Goal: Communication & Community: Share content

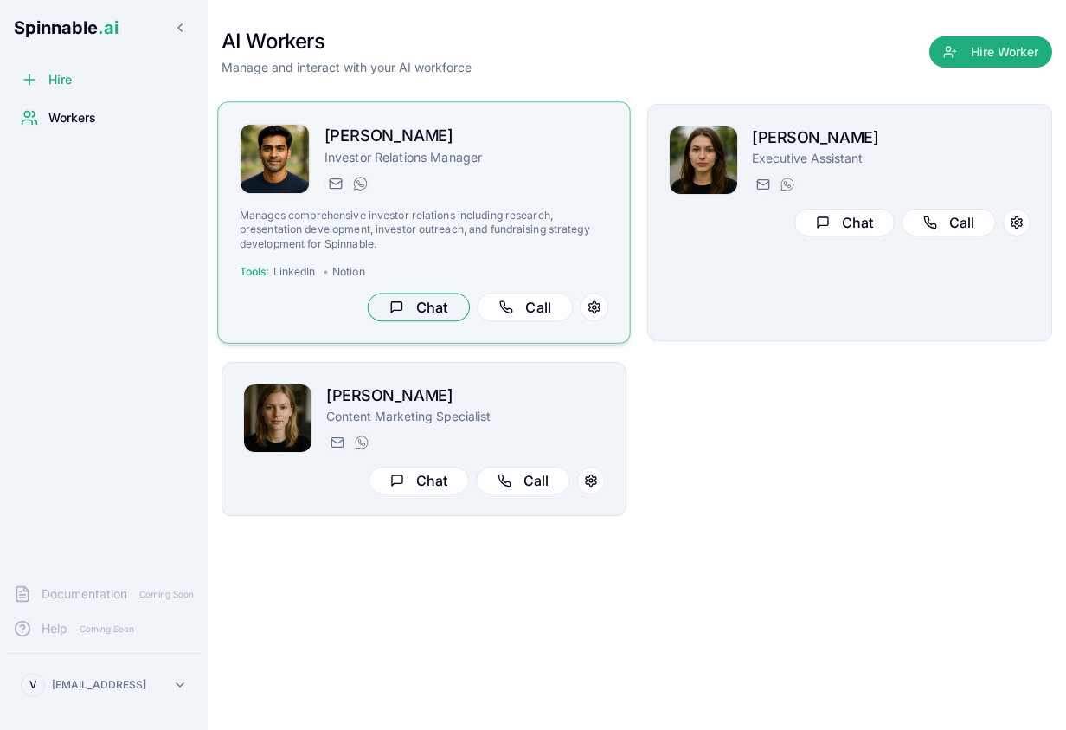
click at [415, 300] on button "Chat" at bounding box center [419, 307] width 102 height 29
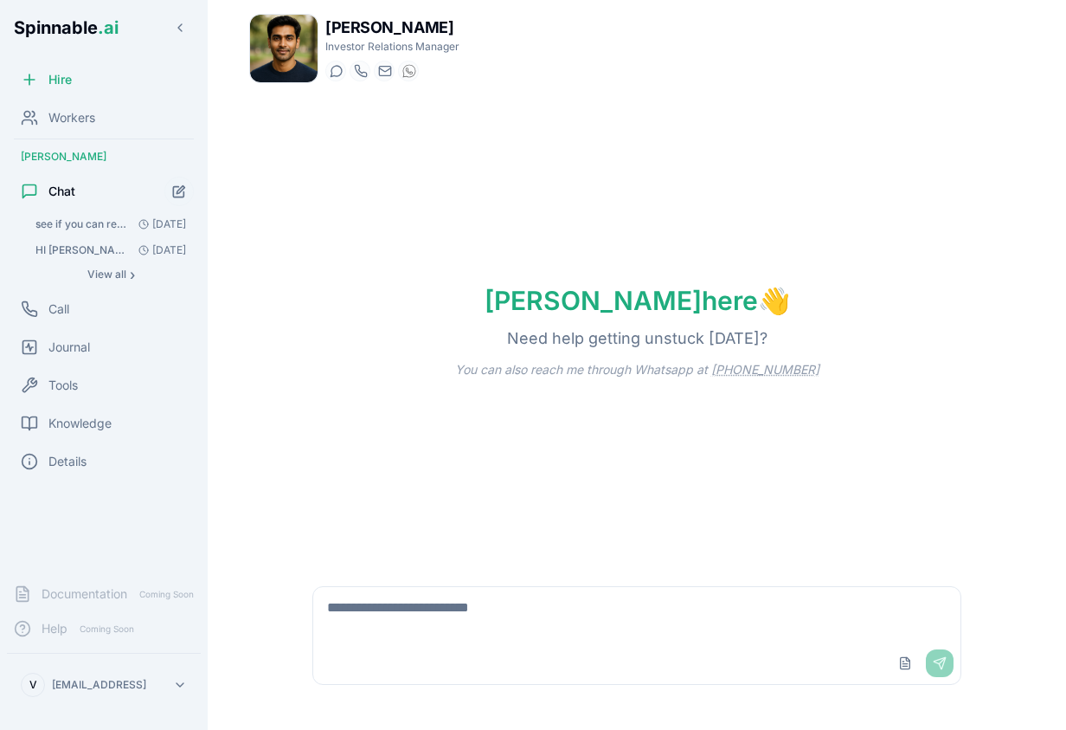
click at [451, 614] on textarea at bounding box center [636, 614] width 647 height 55
type textarea "*"
click at [106, 415] on span "Knowledge" at bounding box center [79, 423] width 63 height 17
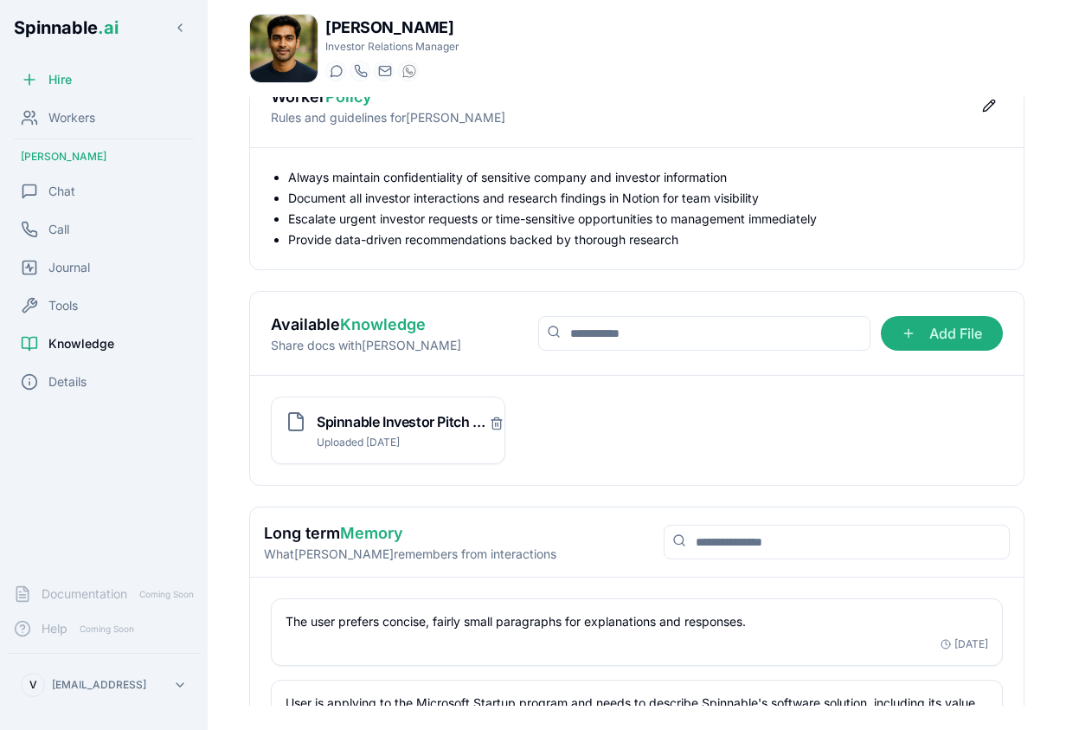
scroll to position [35, 0]
click at [494, 422] on icon "Delete file" at bounding box center [497, 422] width 14 height 14
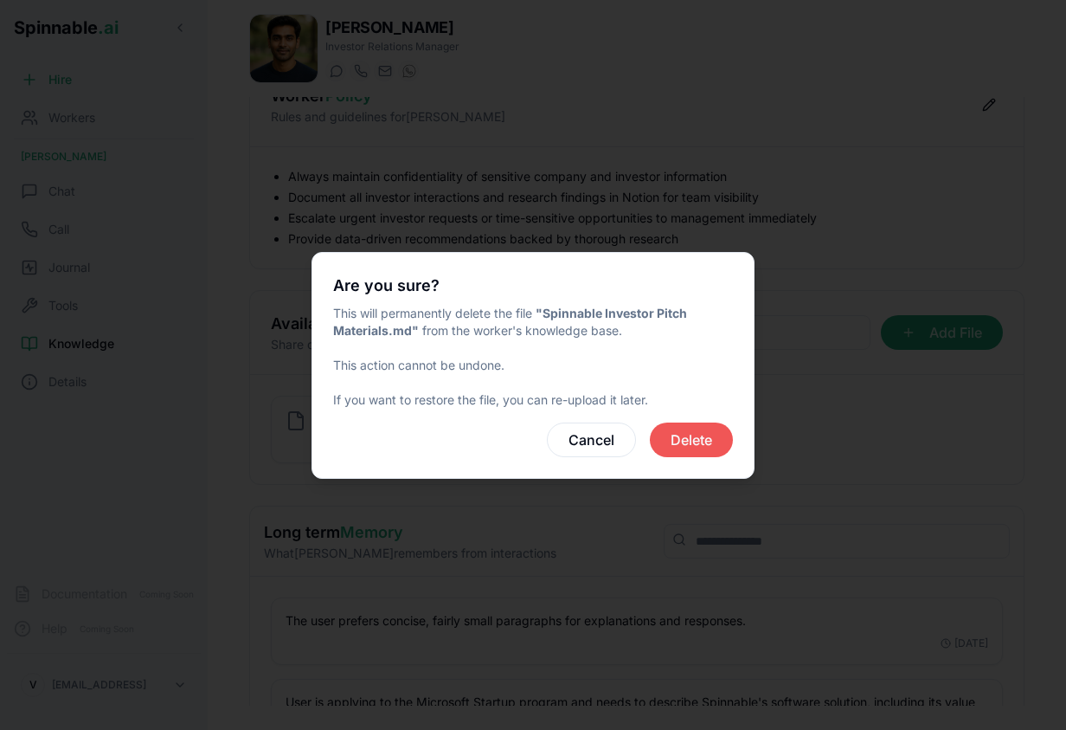
click at [678, 442] on button "Delete" at bounding box center [691, 439] width 83 height 35
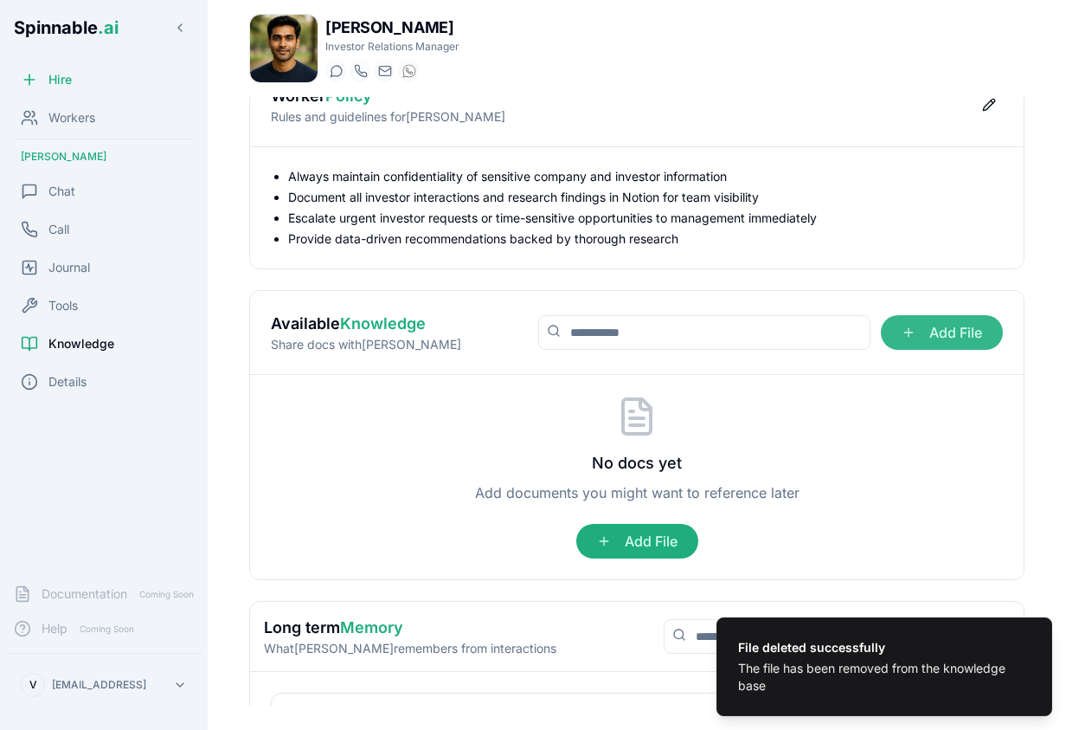
click at [940, 332] on span "Add File" at bounding box center [942, 332] width 122 height 35
click at [0, 0] on input "Add File" at bounding box center [0, 0] width 0 height 0
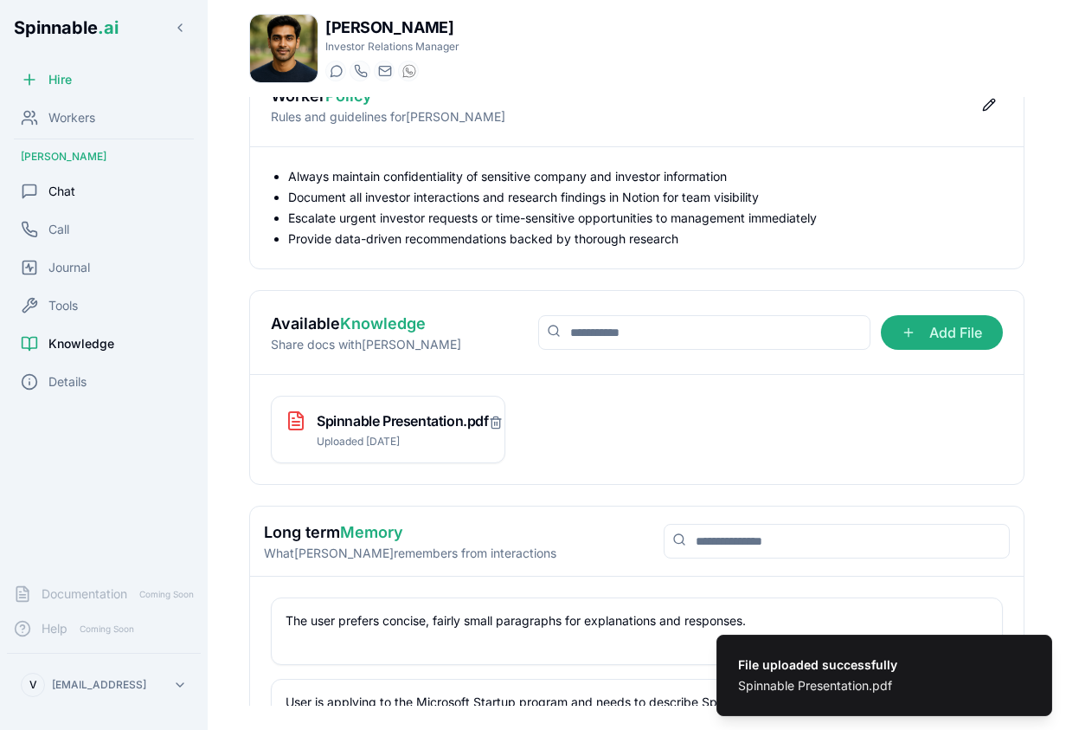
click at [64, 194] on span "Chat" at bounding box center [61, 191] width 27 height 17
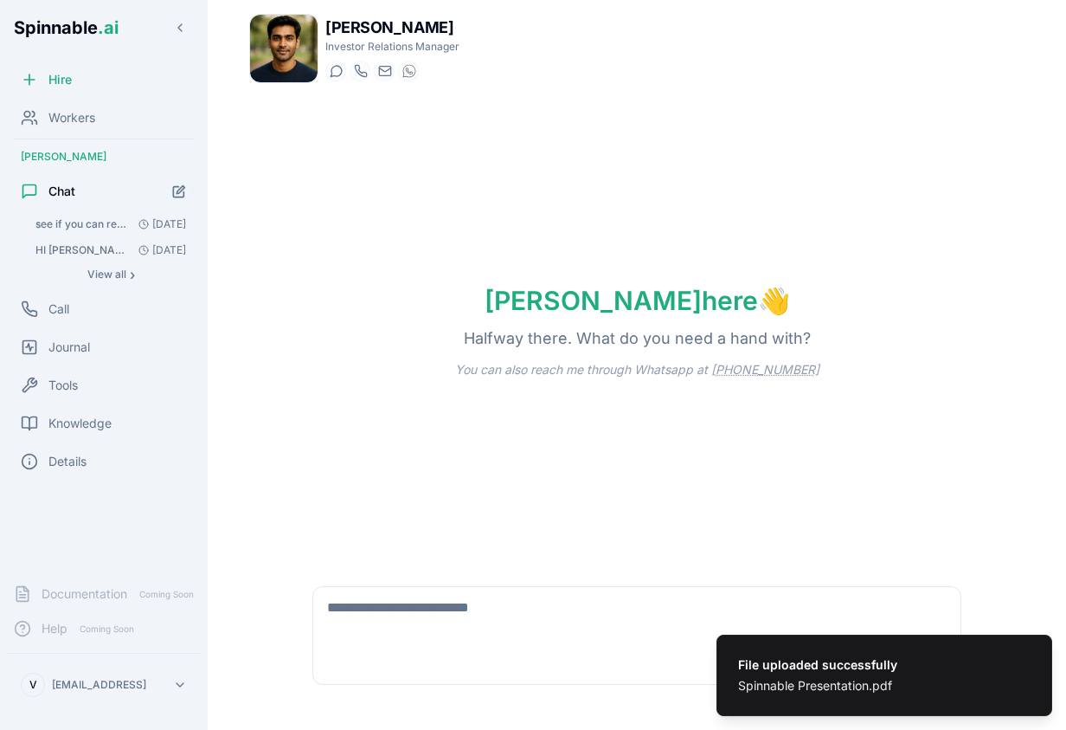
click at [501, 620] on textarea at bounding box center [636, 614] width 647 height 55
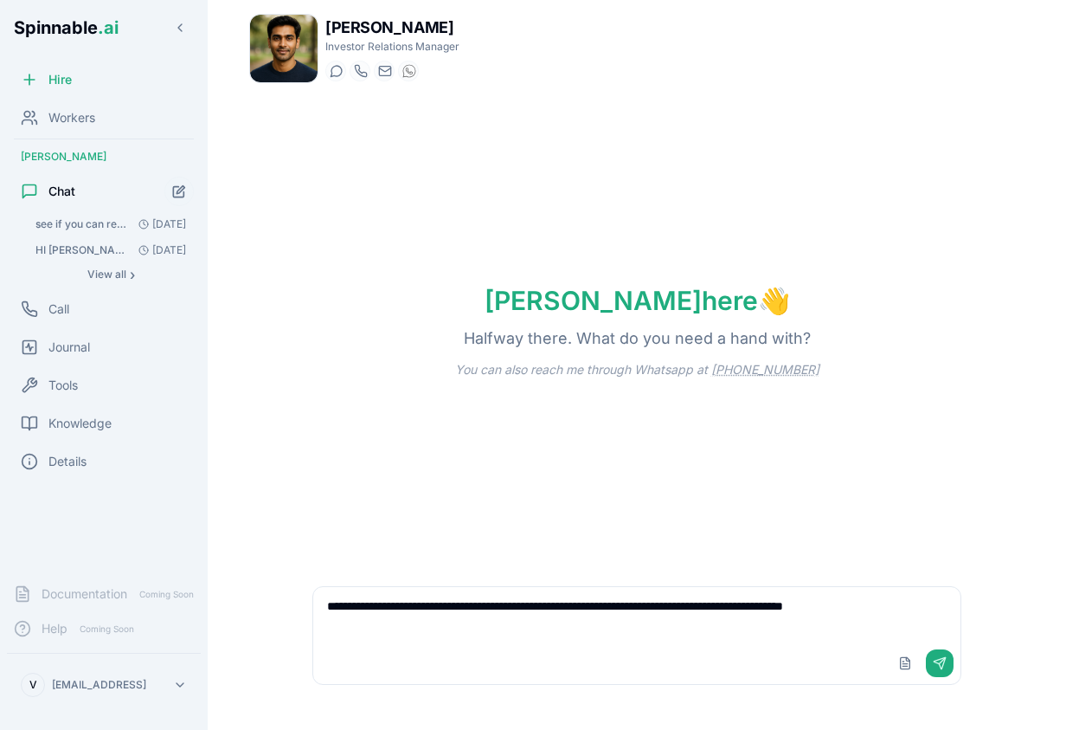
type textarea "**********"
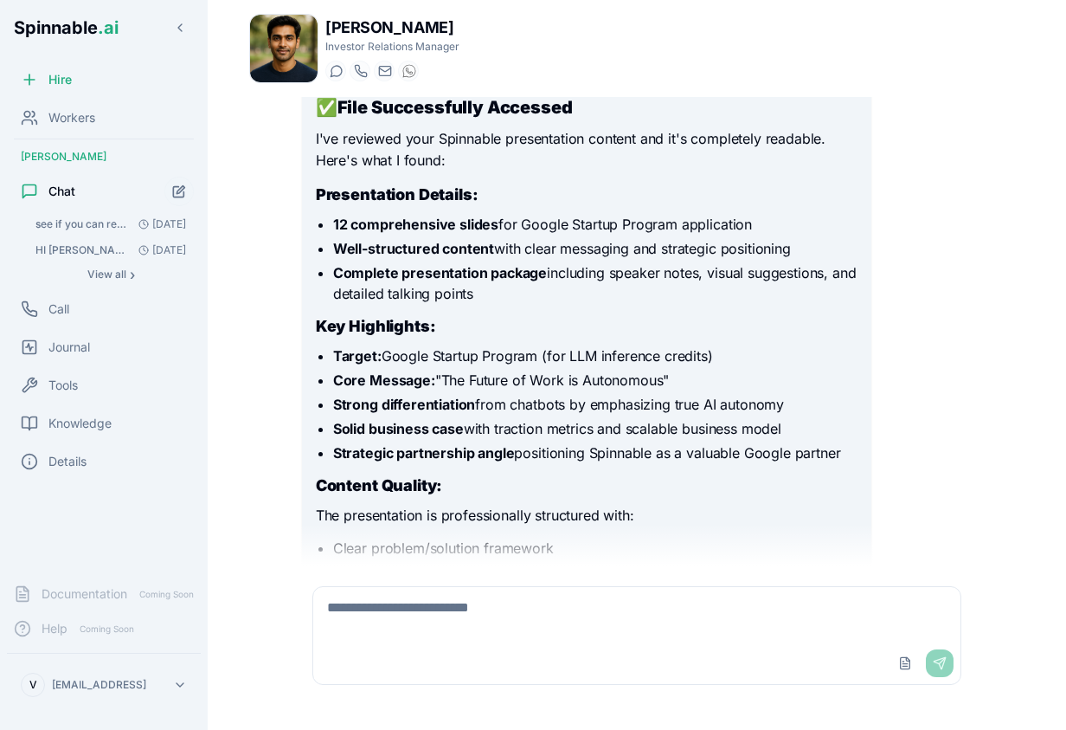
scroll to position [94, 0]
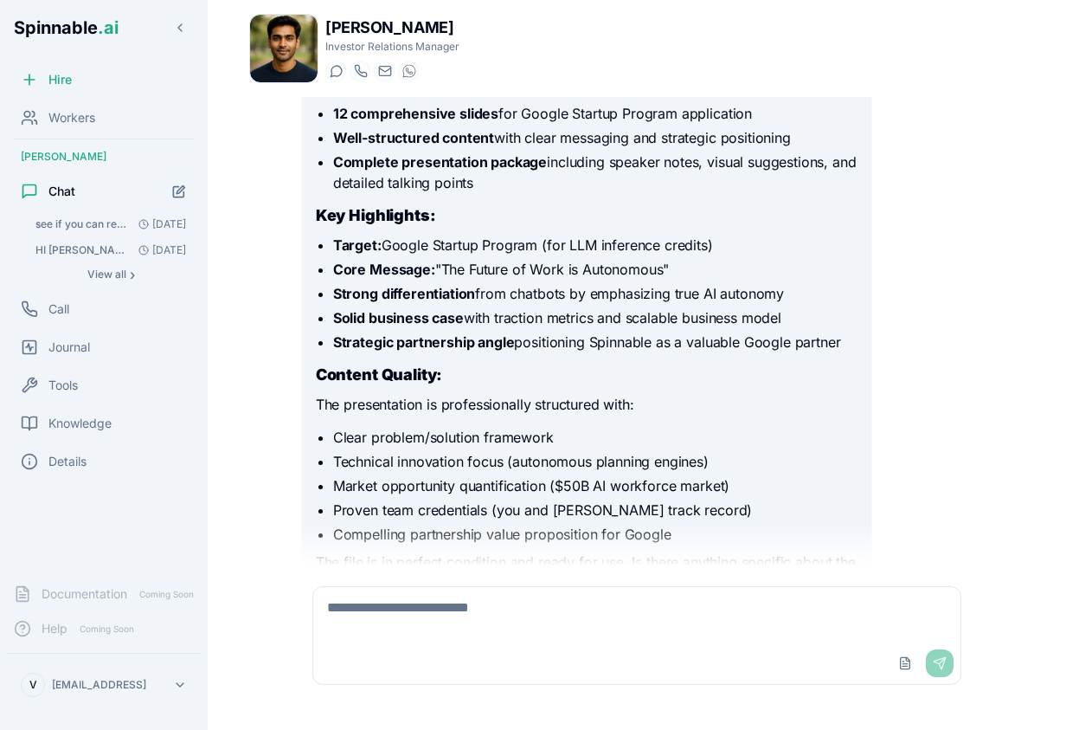
scroll to position [408, 0]
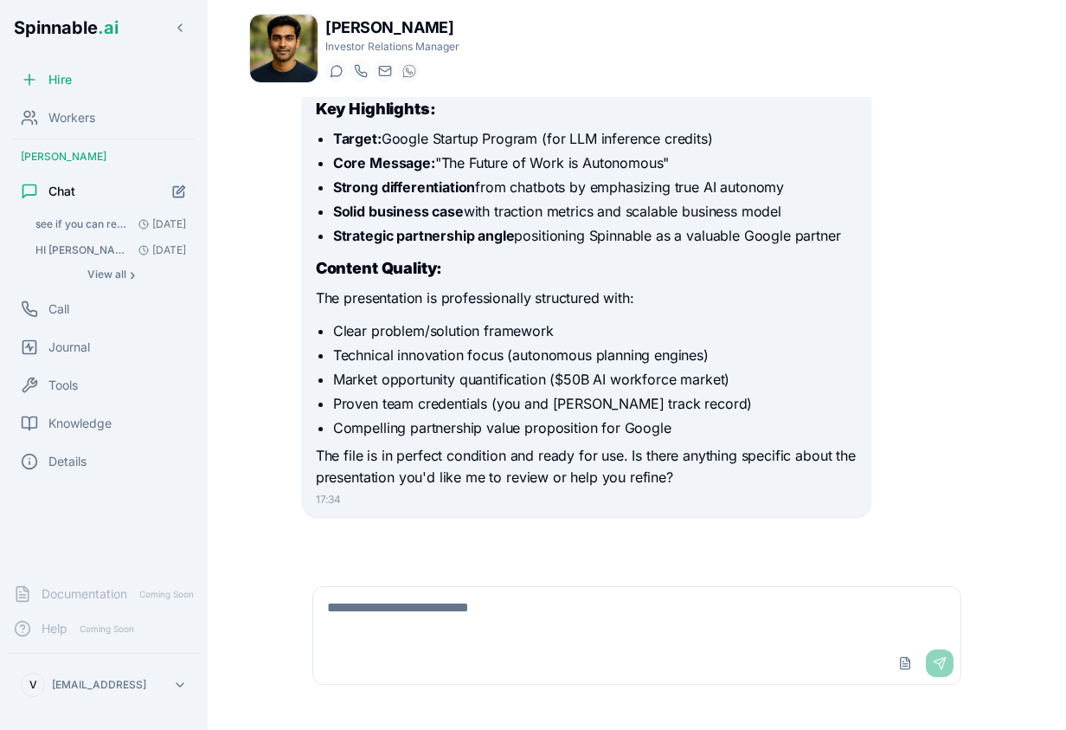
click at [474, 614] on textarea at bounding box center [636, 614] width 647 height 55
type textarea "**********"
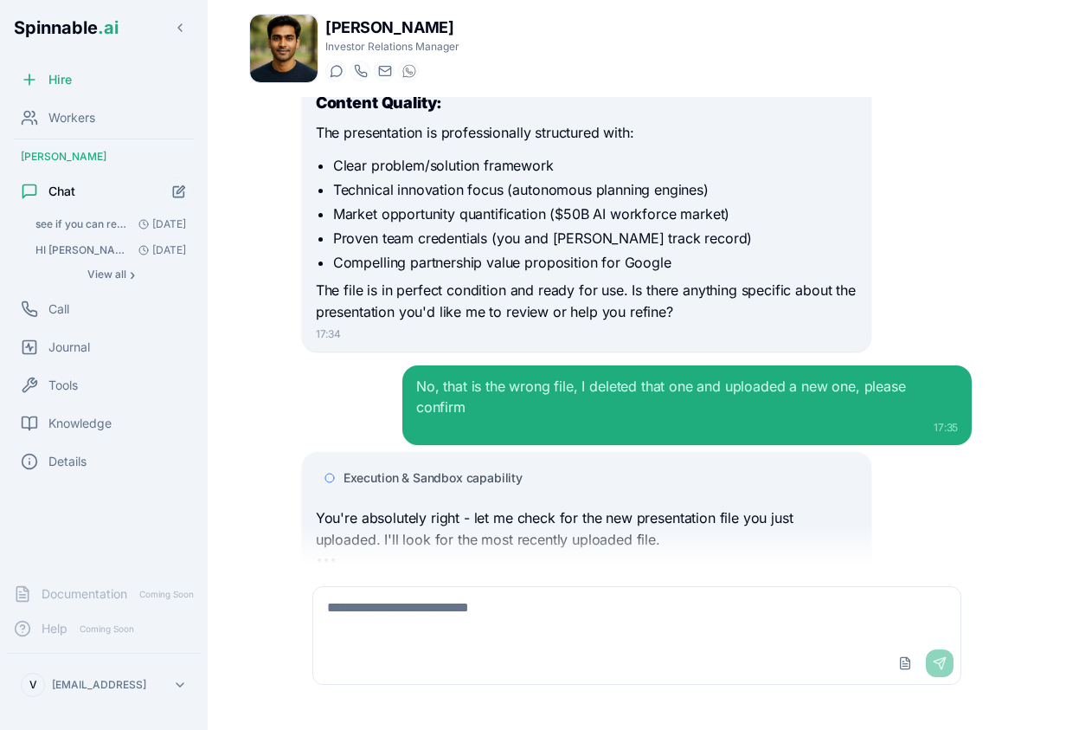
scroll to position [619, 0]
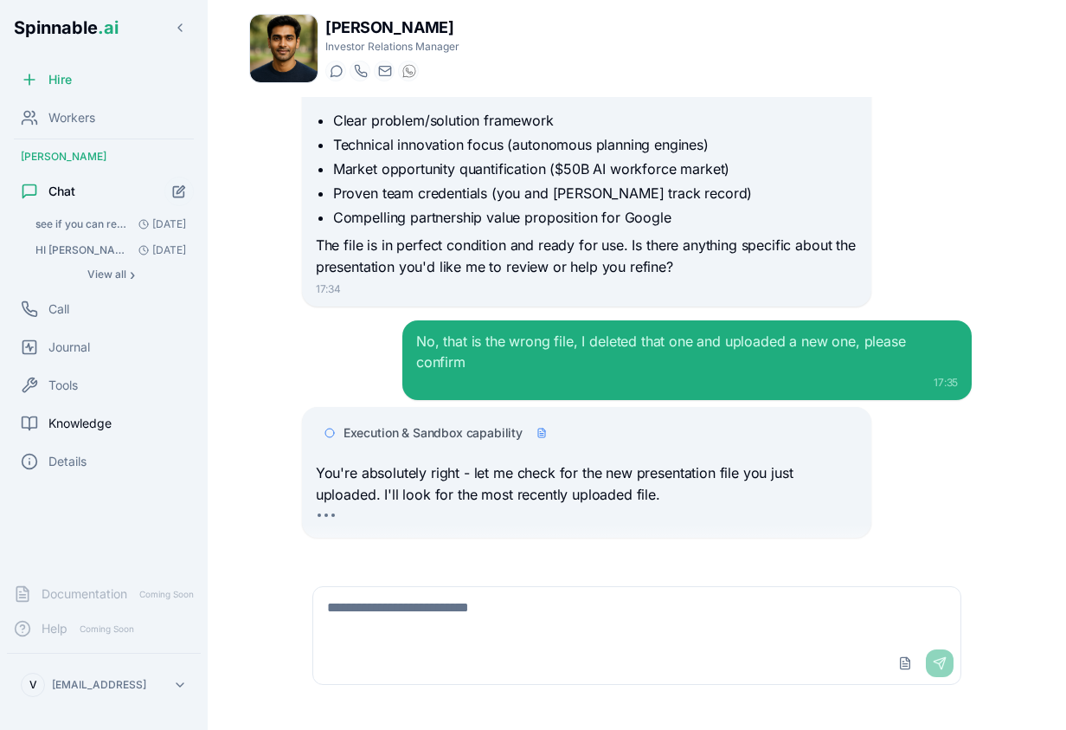
click at [100, 425] on span "Knowledge" at bounding box center [79, 423] width 63 height 17
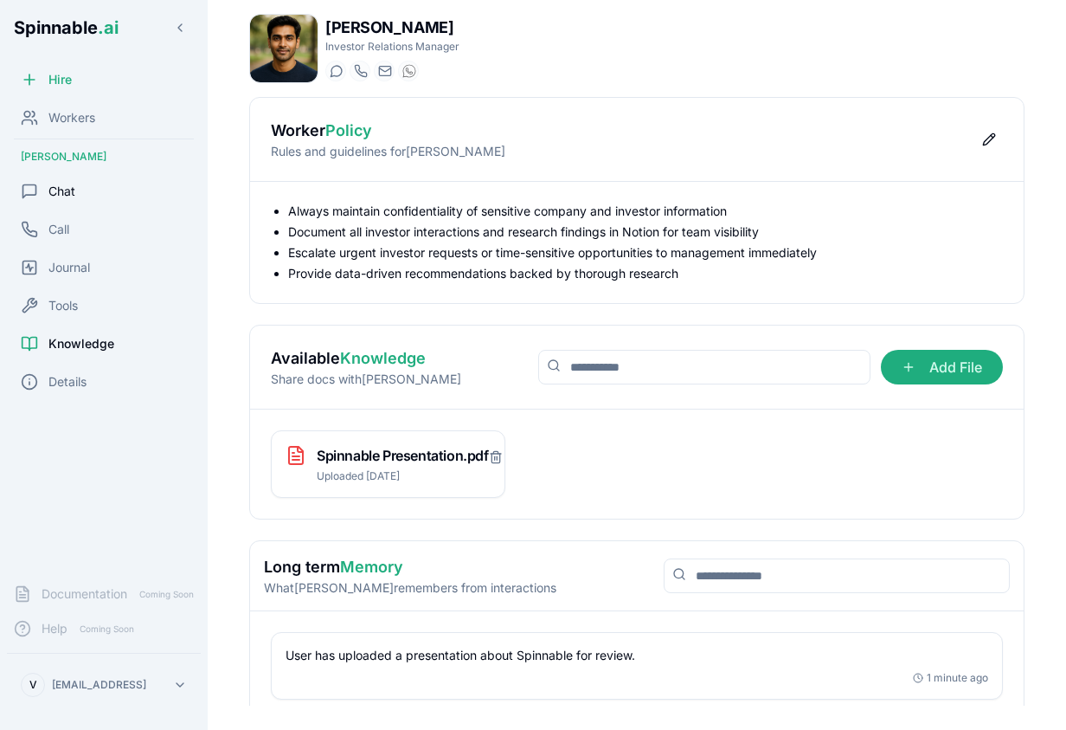
click at [75, 199] on div "Chat" at bounding box center [104, 191] width 194 height 35
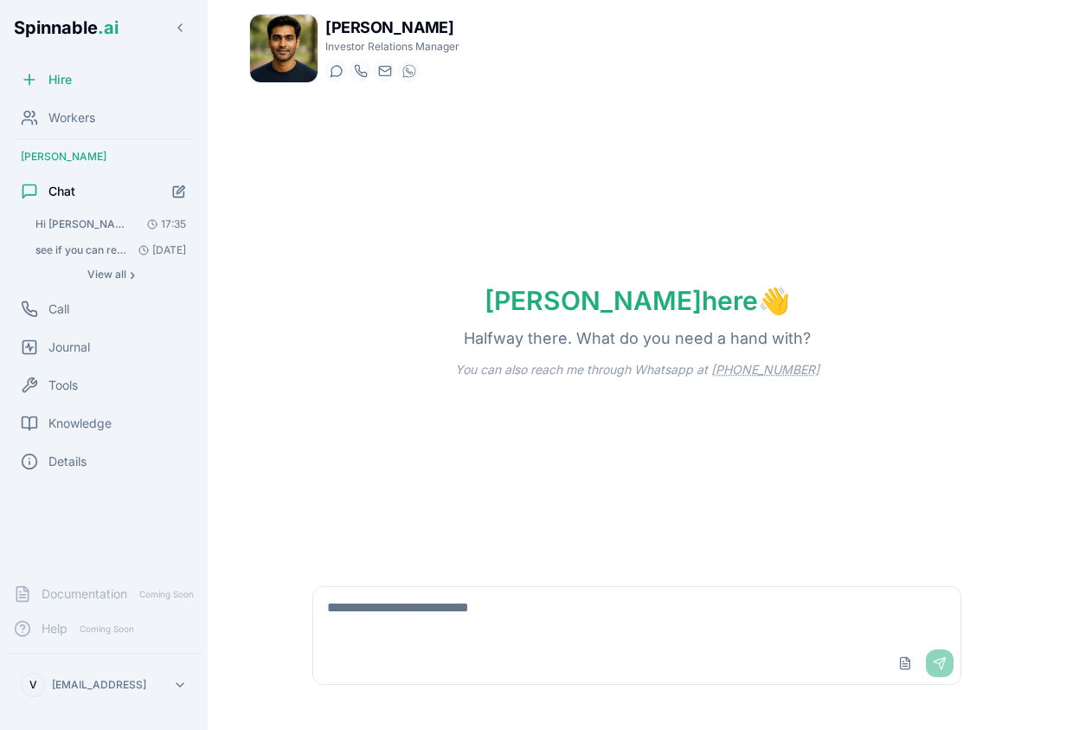
click at [106, 222] on span "Hi [PERSON_NAME], I just uploaded a presentation about spinnable, can you take …" at bounding box center [84, 224] width 98 height 14
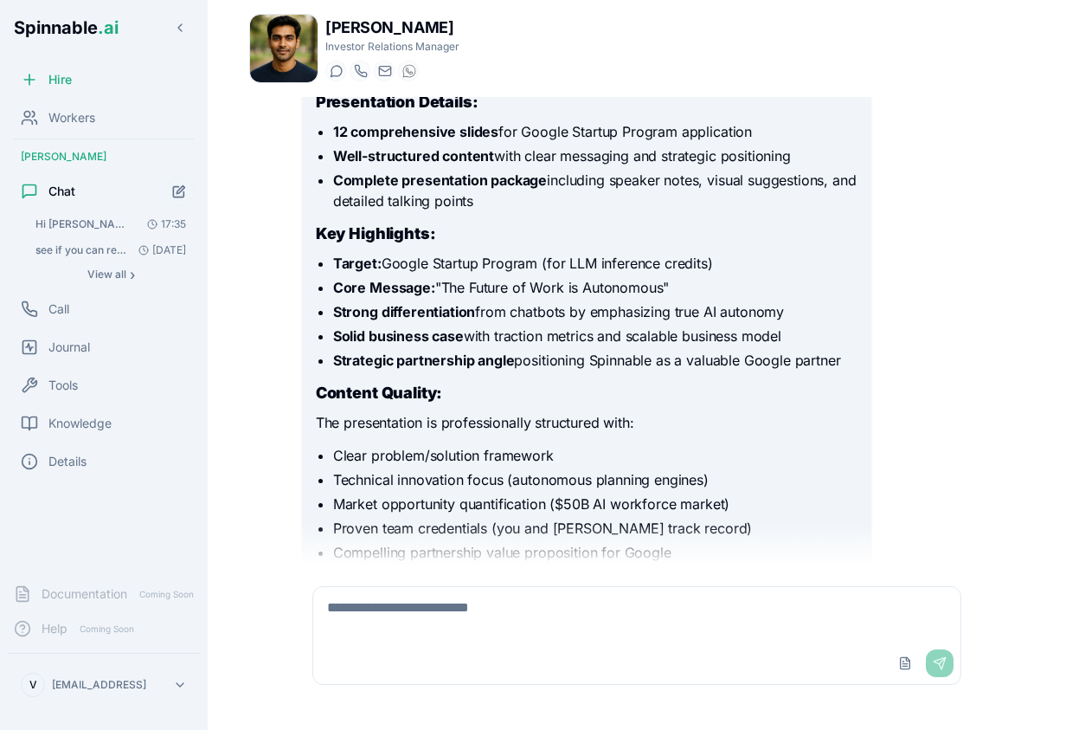
scroll to position [526, 0]
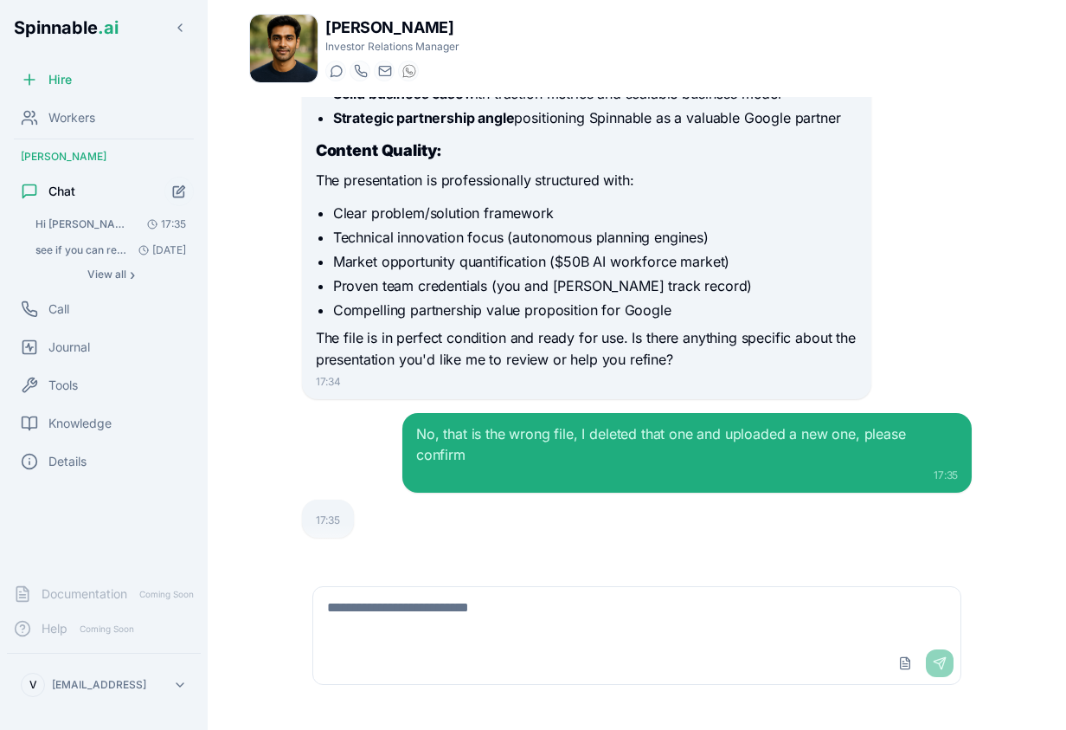
click at [701, 606] on textarea at bounding box center [636, 614] width 647 height 55
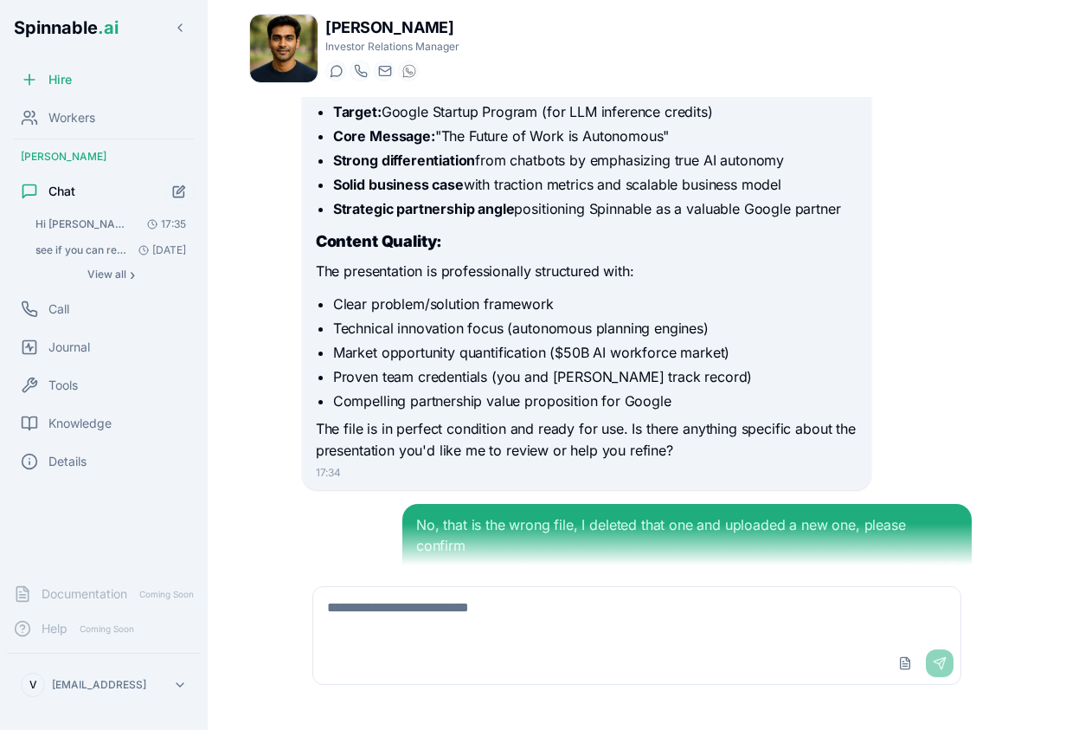
scroll to position [526, 0]
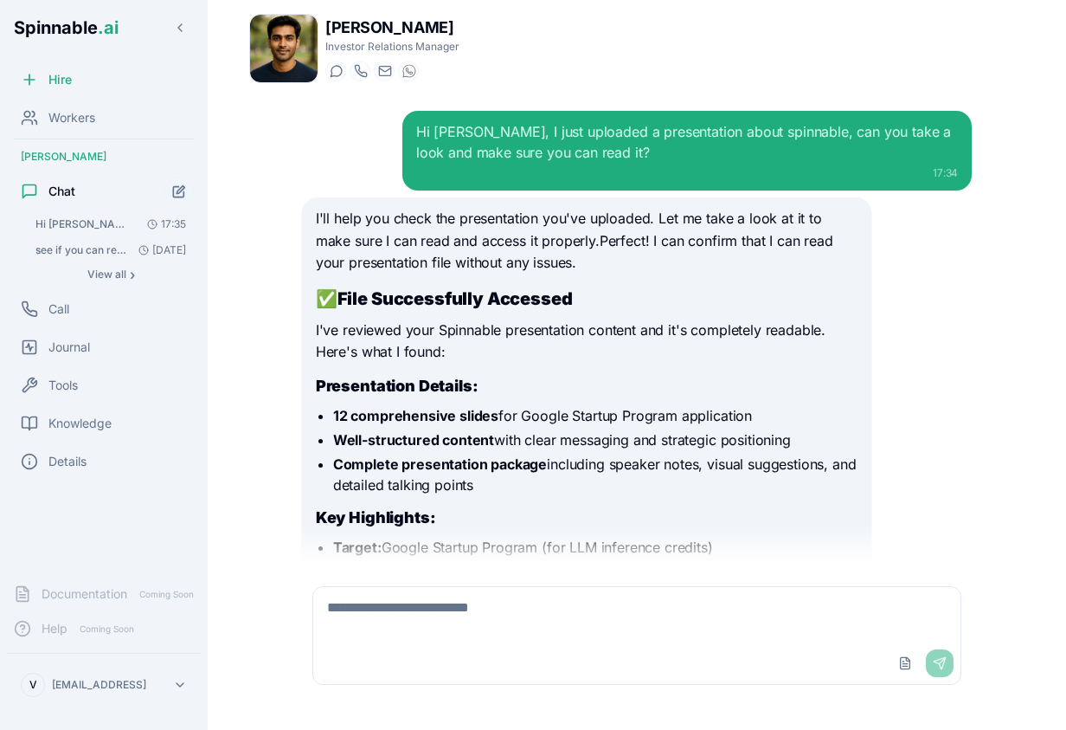
scroll to position [526, 0]
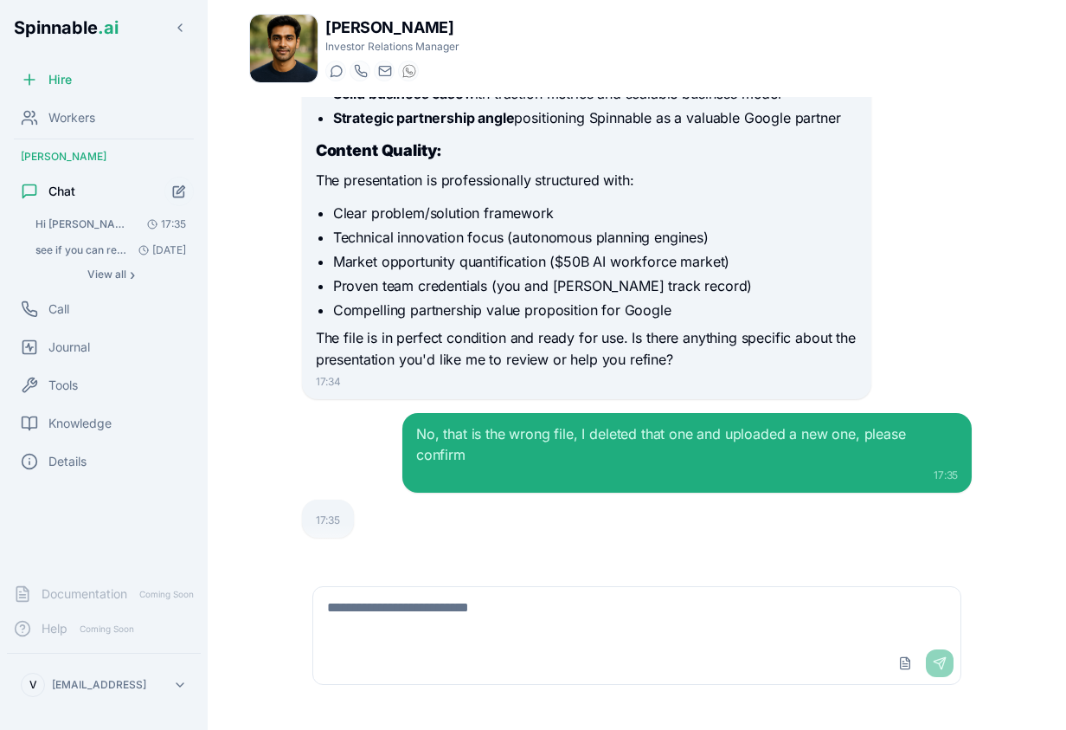
click at [469, 618] on textarea at bounding box center [636, 614] width 647 height 55
click at [330, 513] on div "17:35" at bounding box center [328, 520] width 24 height 14
click at [370, 611] on textarea at bounding box center [636, 614] width 647 height 55
type textarea "**********"
click at [76, 349] on span "Journal" at bounding box center [69, 346] width 42 height 17
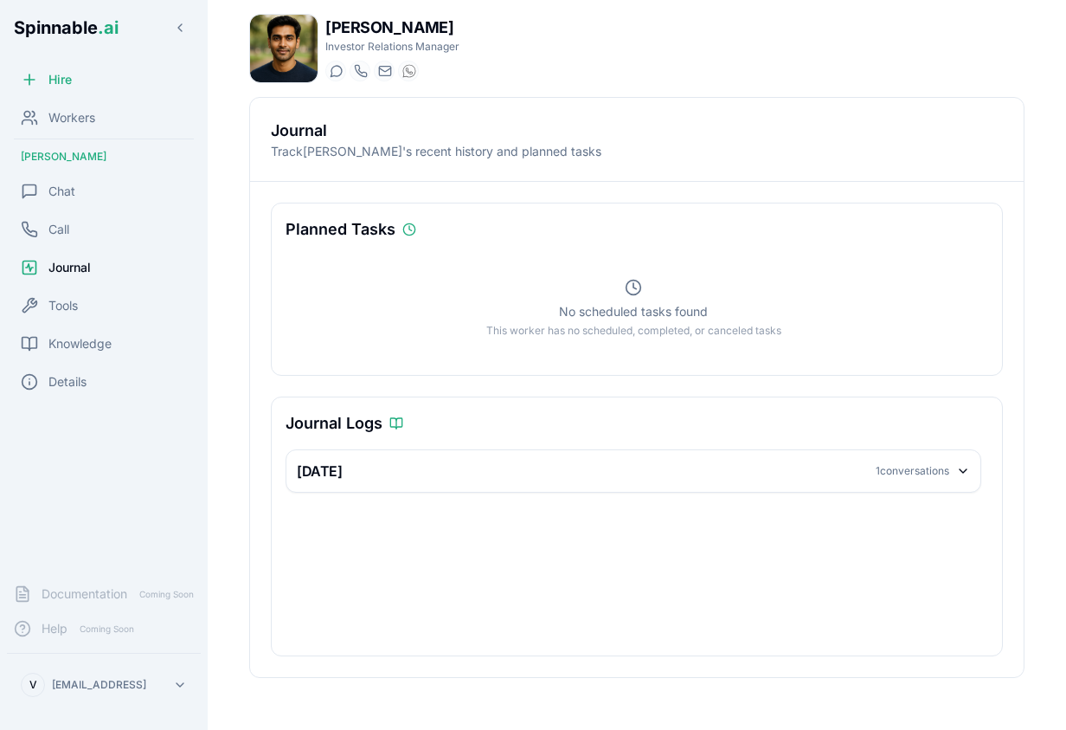
click at [962, 470] on icon at bounding box center [963, 471] width 14 height 14
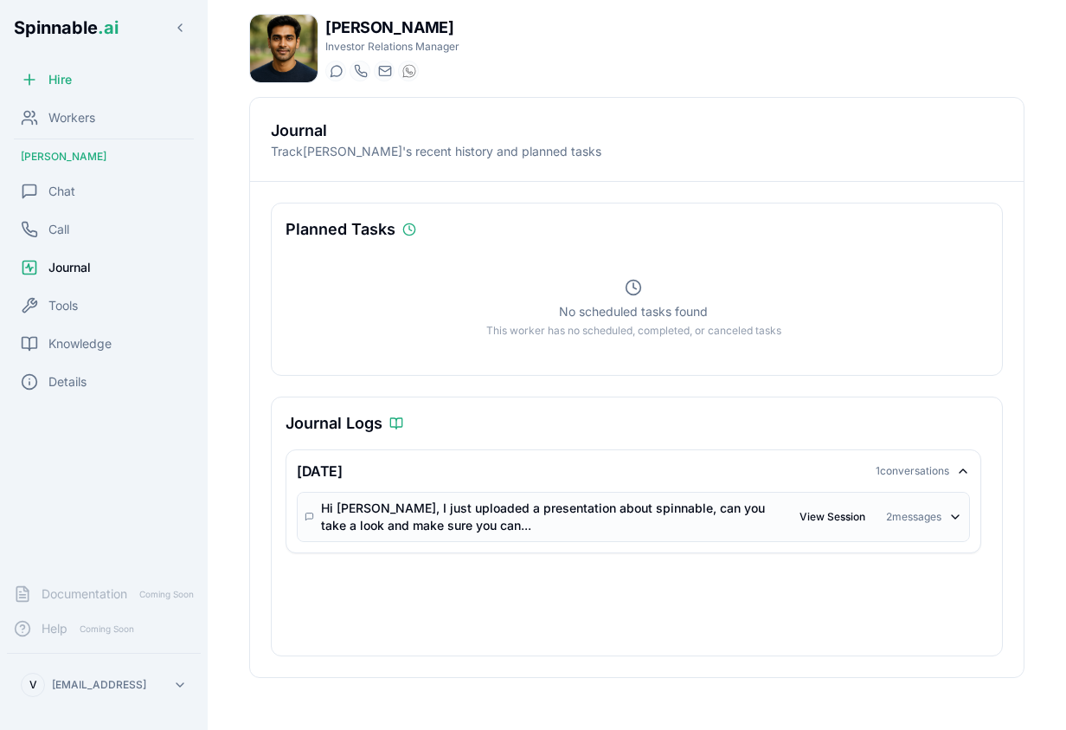
click at [914, 524] on div "2 messages" at bounding box center [913, 517] width 55 height 14
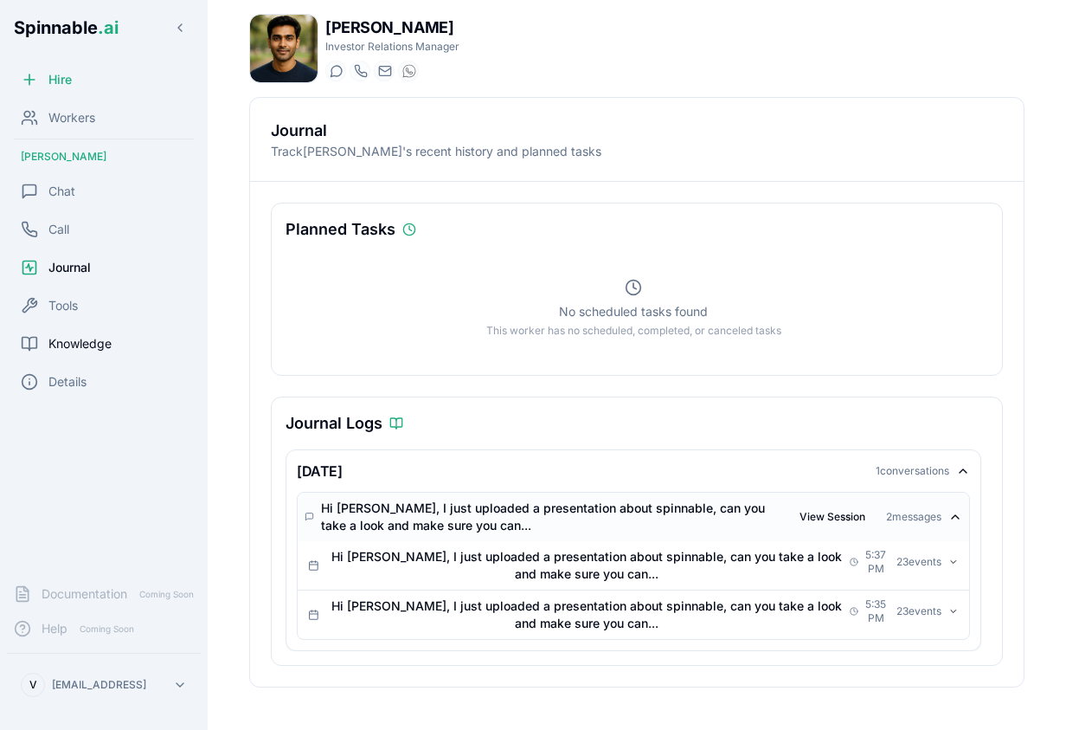
click at [87, 338] on span "Knowledge" at bounding box center [79, 343] width 63 height 17
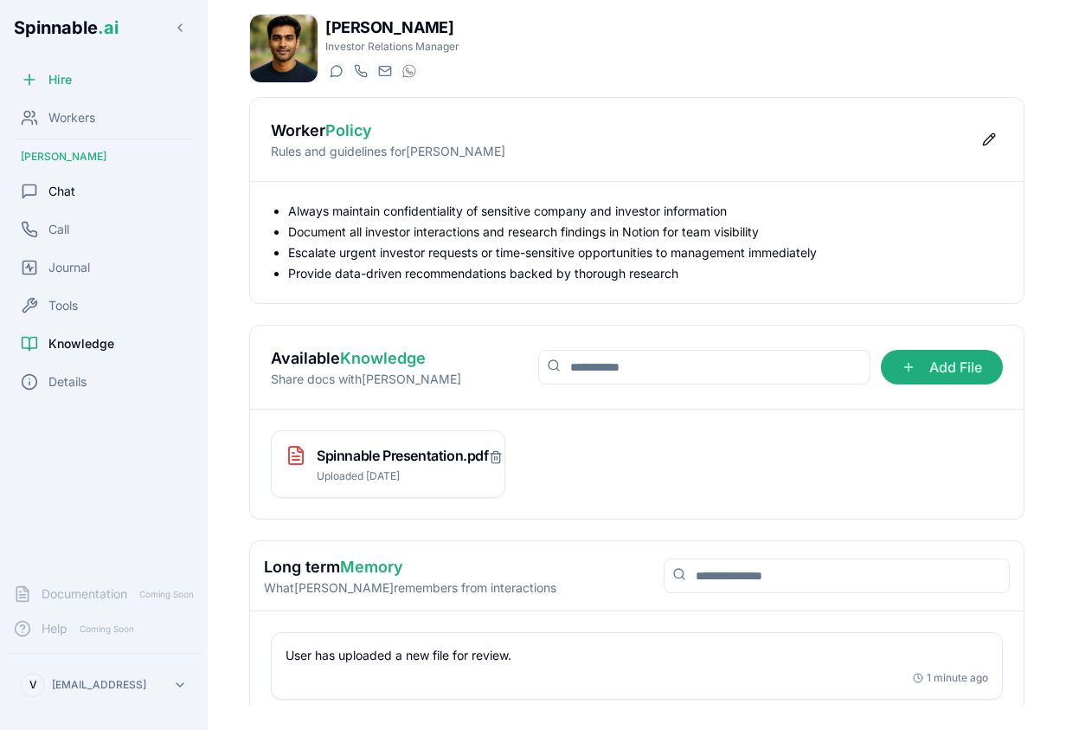
click at [60, 198] on span "Chat" at bounding box center [61, 191] width 27 height 17
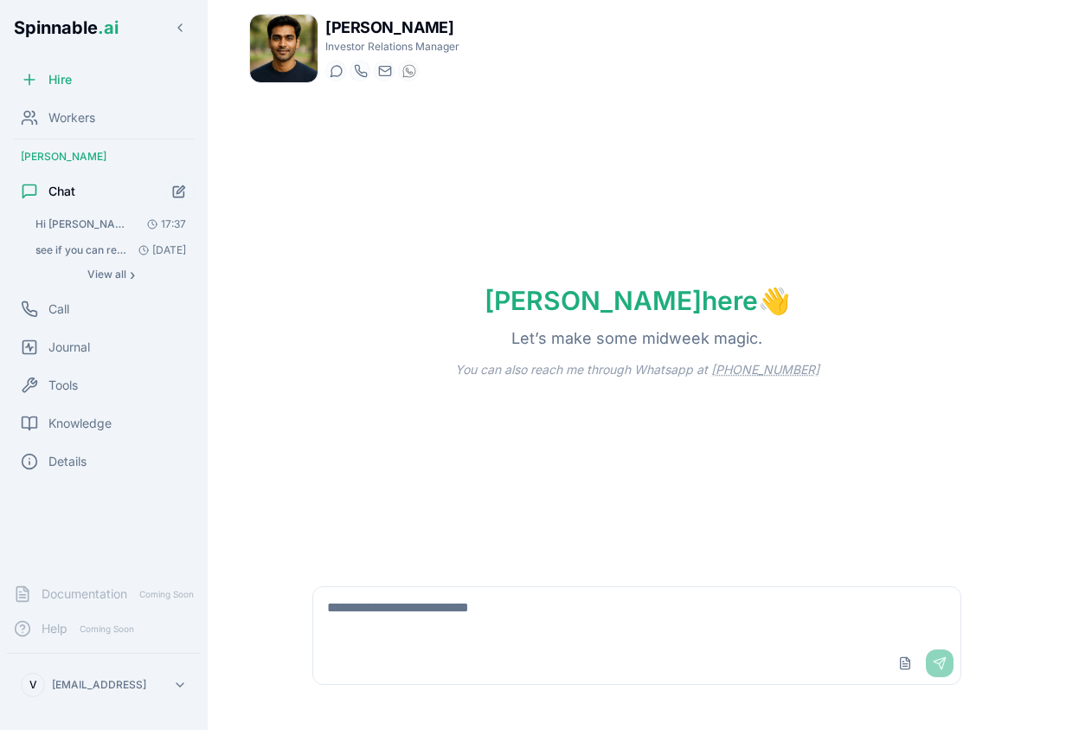
click at [71, 228] on span "Hi [PERSON_NAME], I just uploaded a presentation about spinnable, can you take …" at bounding box center [84, 224] width 98 height 14
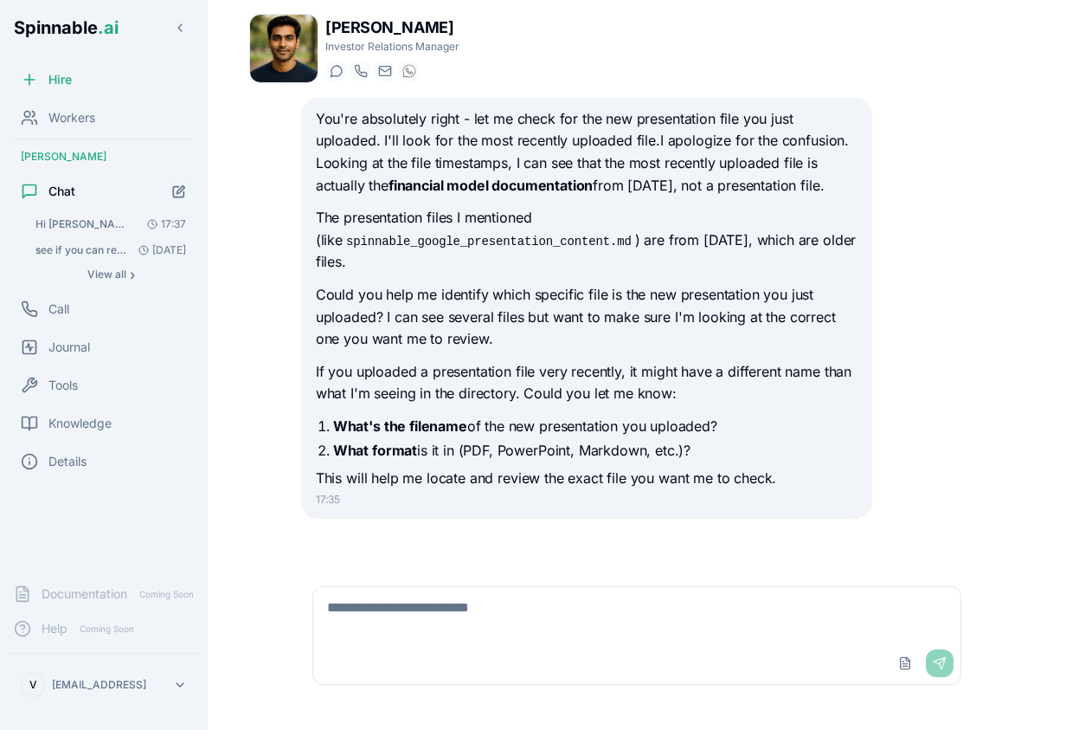
scroll to position [929, 0]
click at [567, 618] on textarea at bounding box center [636, 614] width 647 height 55
click at [76, 415] on span "Knowledge" at bounding box center [79, 423] width 63 height 17
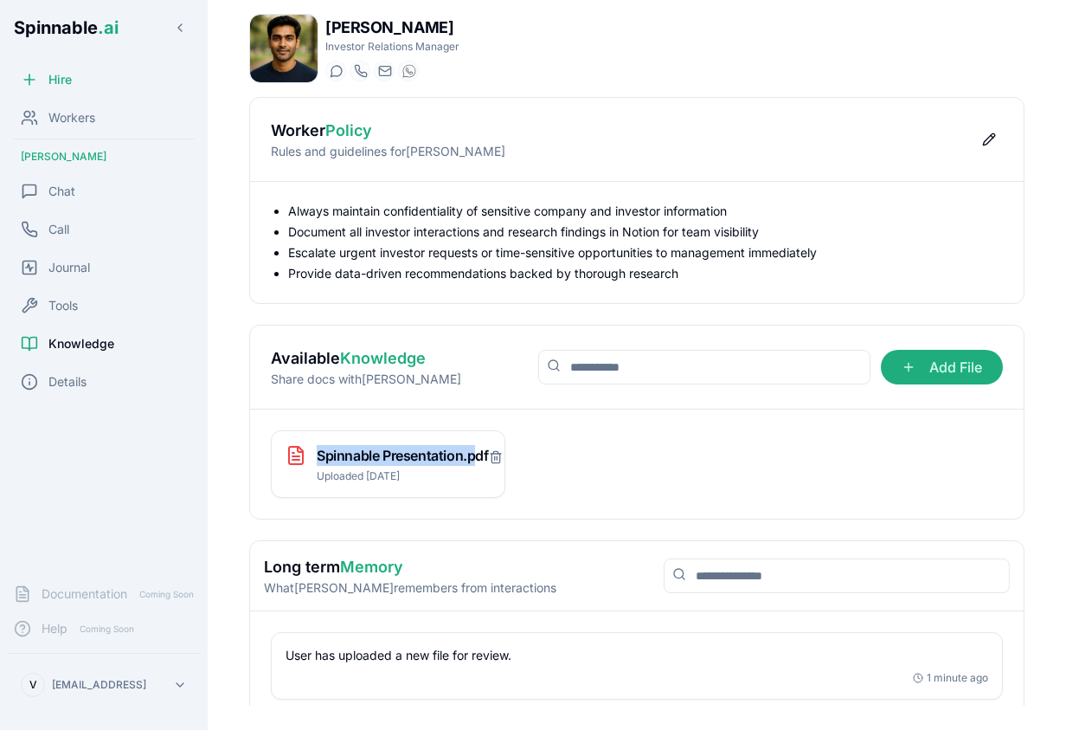
drag, startPoint x: 317, startPoint y: 456, endPoint x: 477, endPoint y: 463, distance: 160.3
click at [477, 463] on h3 "Spinnable Presentation.pdf" at bounding box center [403, 455] width 172 height 21
copy h3 "Spinnable Presentation.p"
click at [69, 187] on span "Chat" at bounding box center [61, 191] width 27 height 17
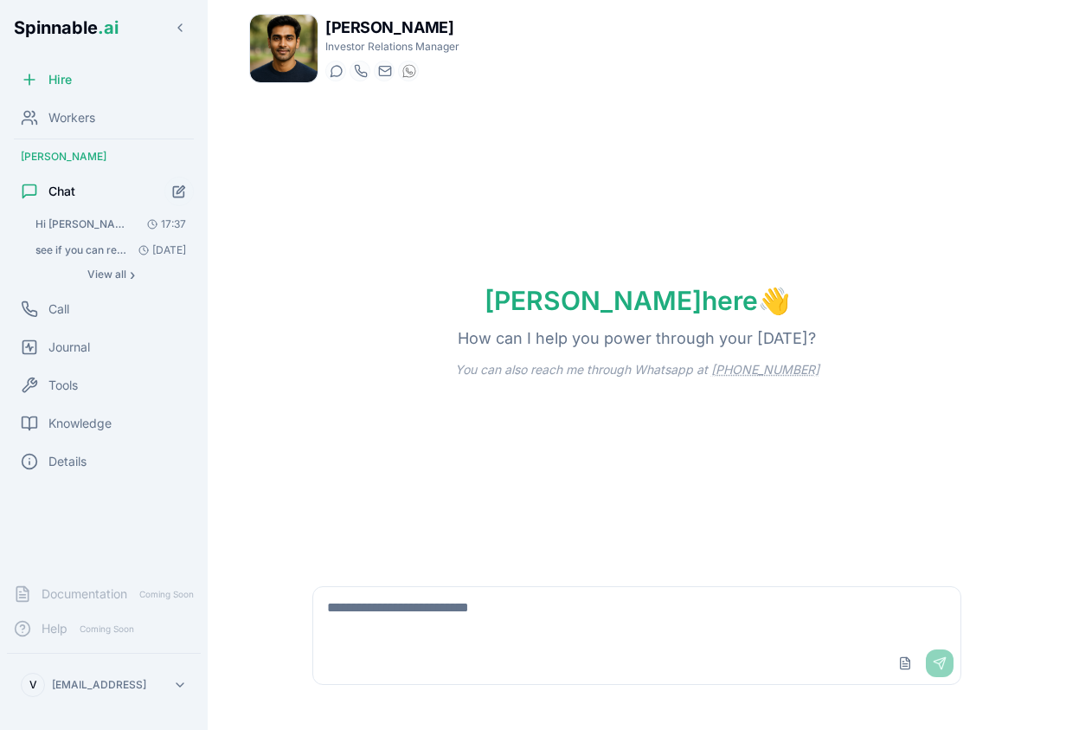
click at [54, 222] on span "Hi [PERSON_NAME], I just uploaded a presentation about spinnable, can you take …" at bounding box center [84, 224] width 98 height 14
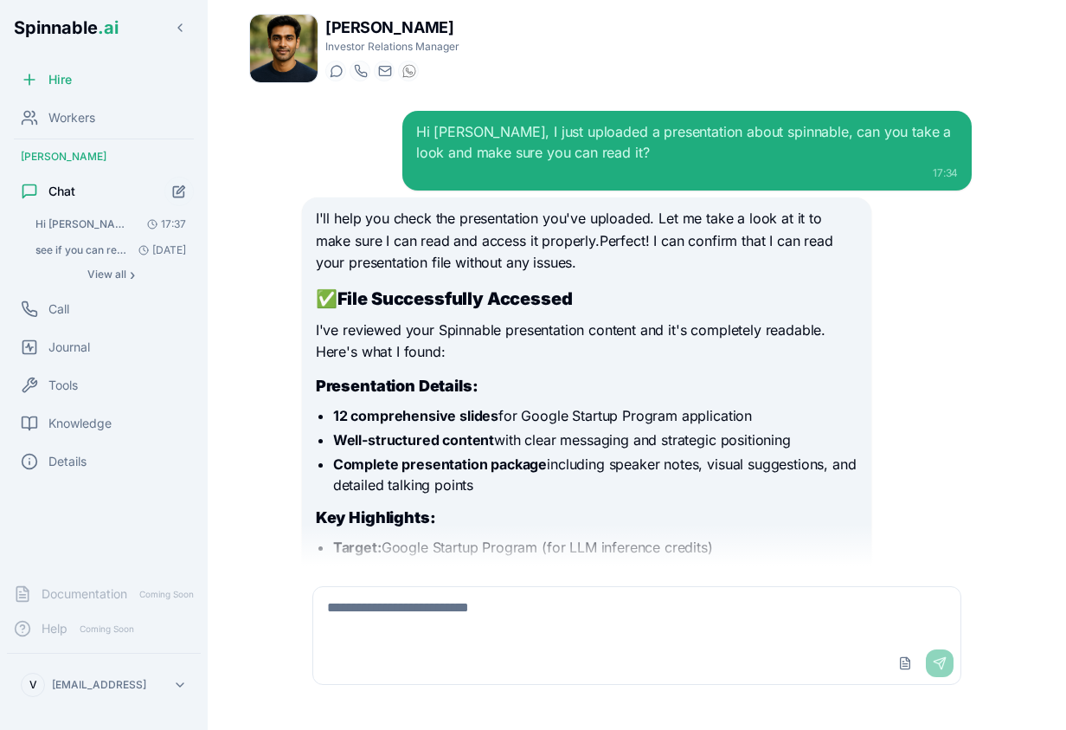
scroll to position [929, 0]
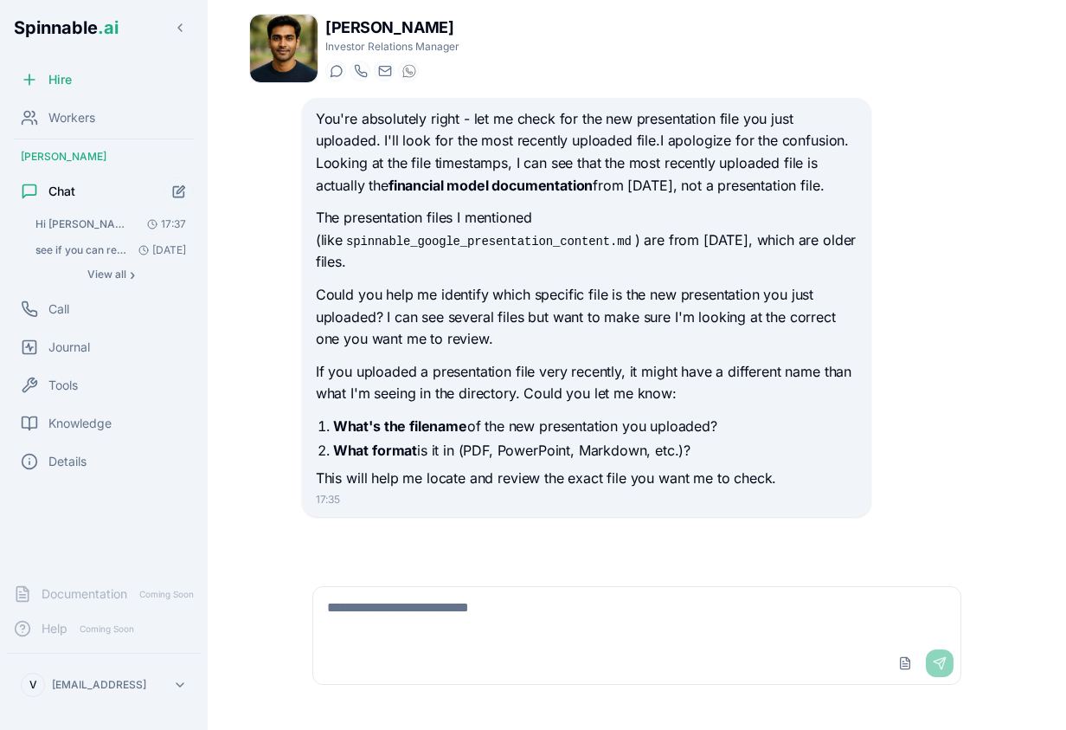
click at [465, 609] on textarea at bounding box center [636, 614] width 647 height 55
paste textarea "**********"
type textarea "**********"
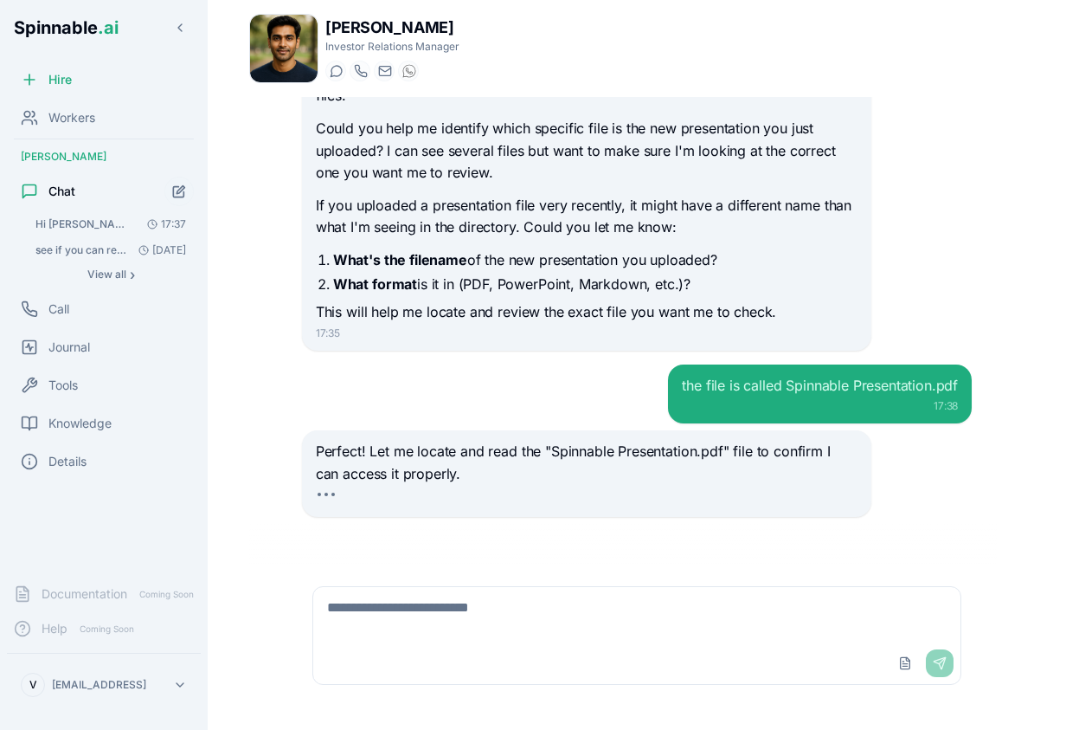
scroll to position [1140, 0]
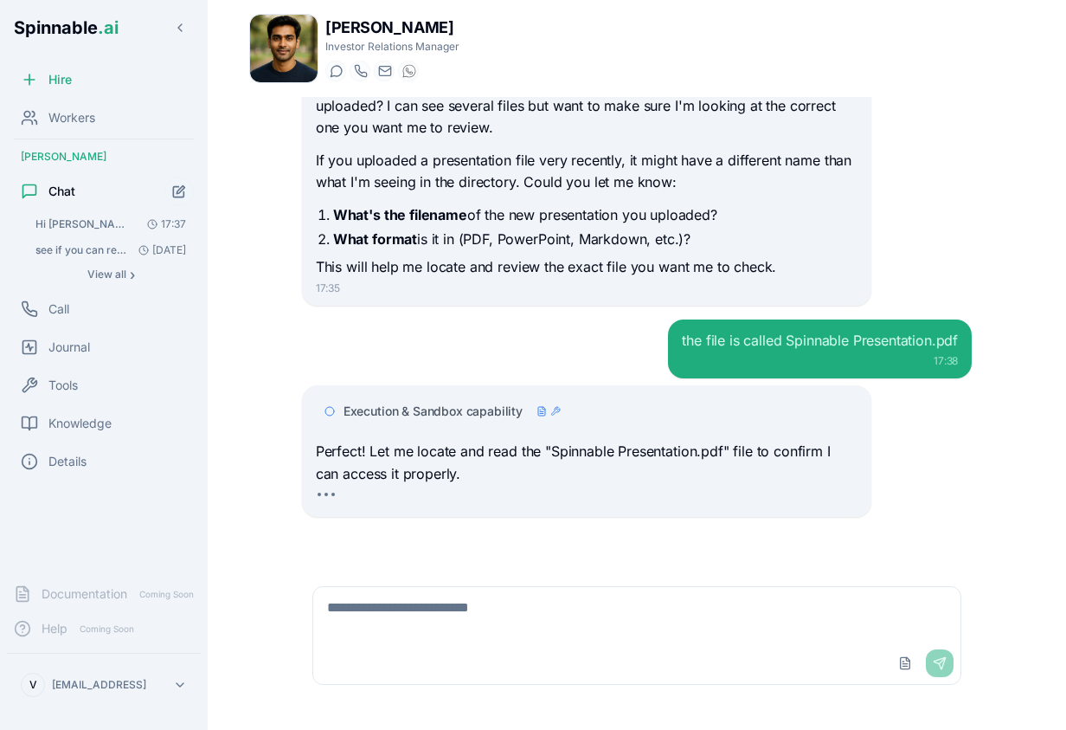
click at [479, 406] on span "Execution & Sandbox capability" at bounding box center [433, 410] width 179 height 17
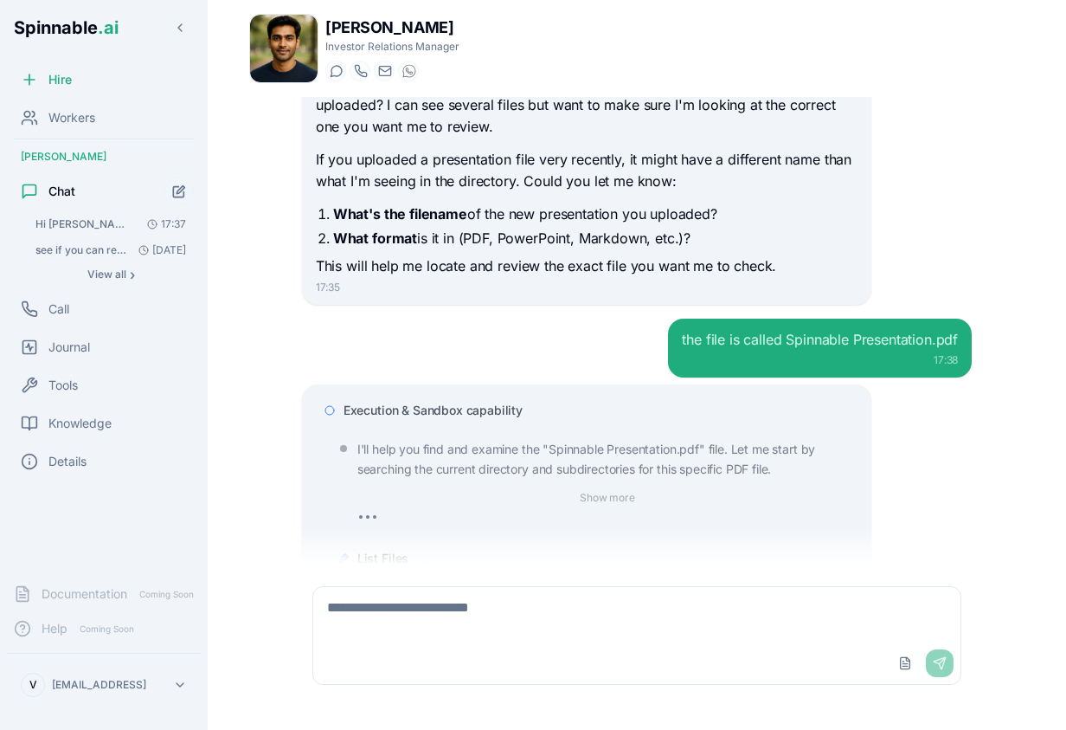
scroll to position [1287, 0]
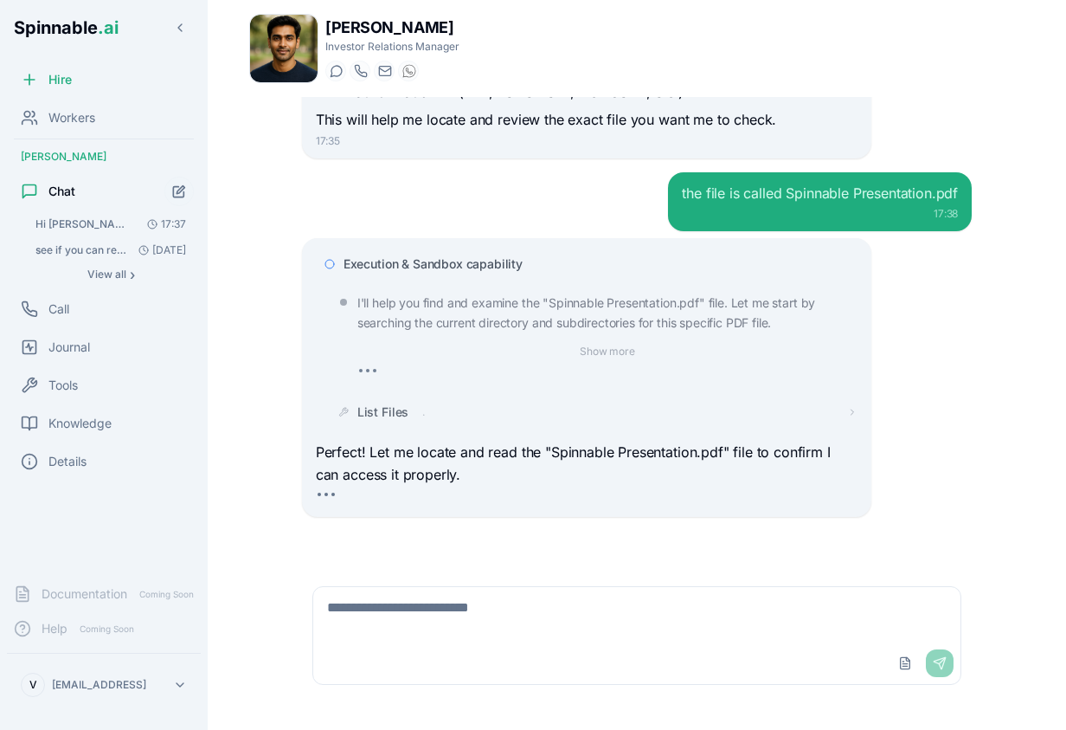
click at [421, 258] on span "Execution & Sandbox capability" at bounding box center [433, 263] width 179 height 17
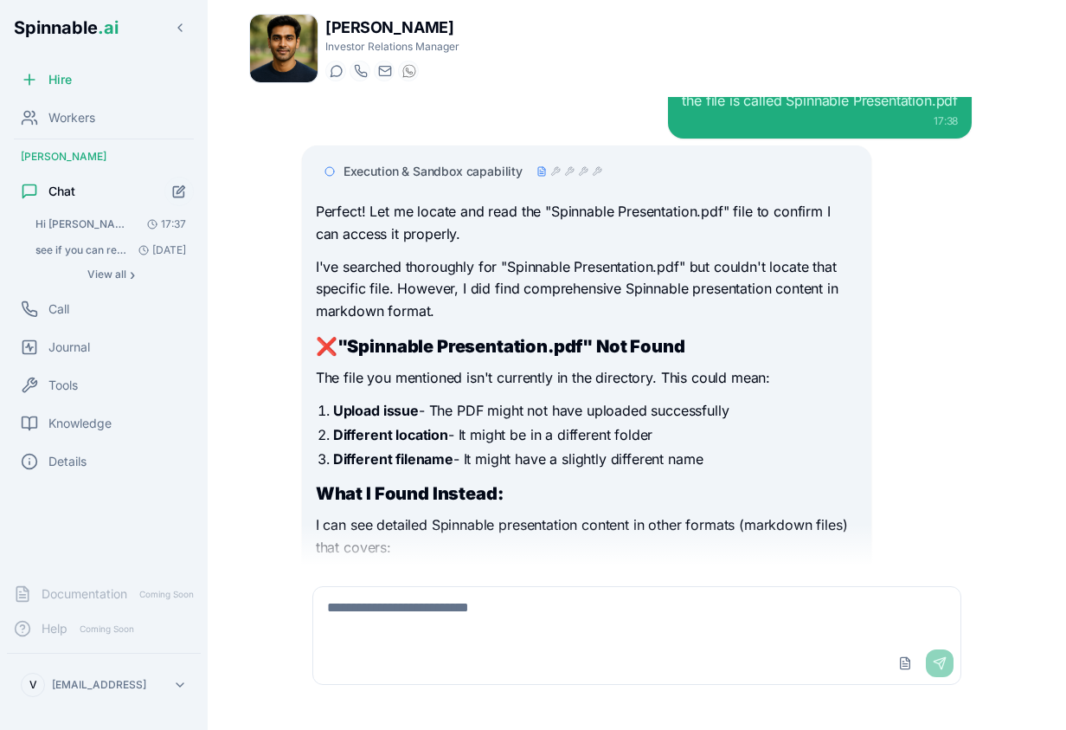
scroll to position [1726, 0]
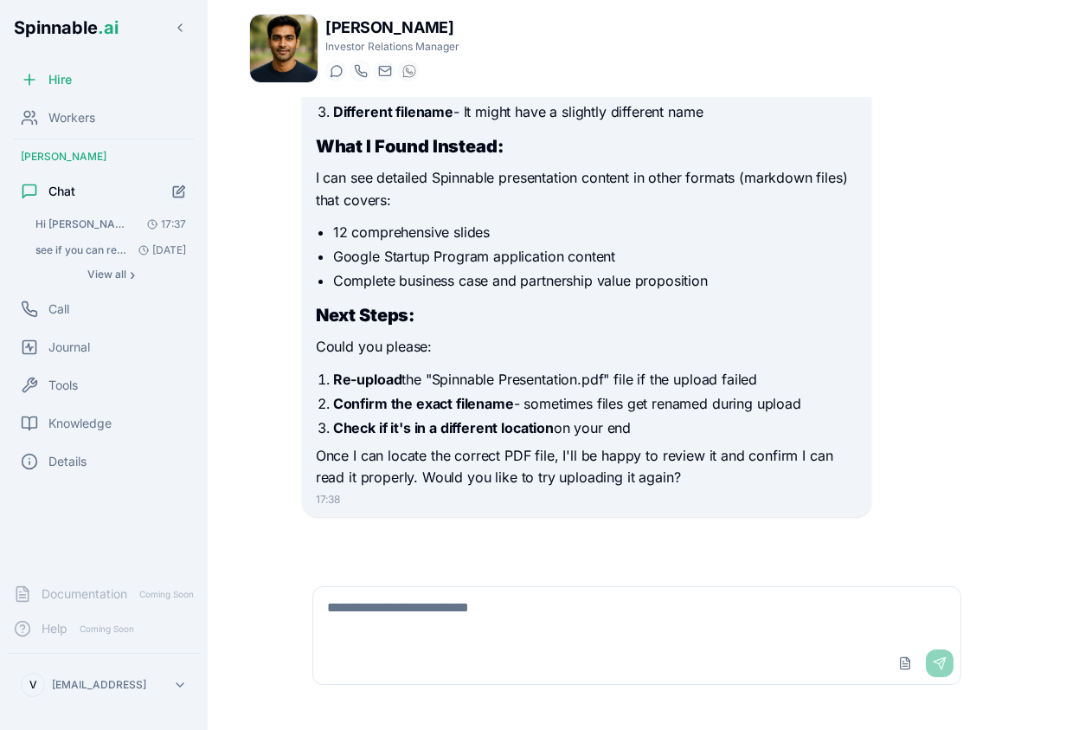
click at [493, 640] on textarea at bounding box center [636, 614] width 647 height 55
click at [496, 618] on textarea at bounding box center [636, 614] width 647 height 55
type textarea "**********"
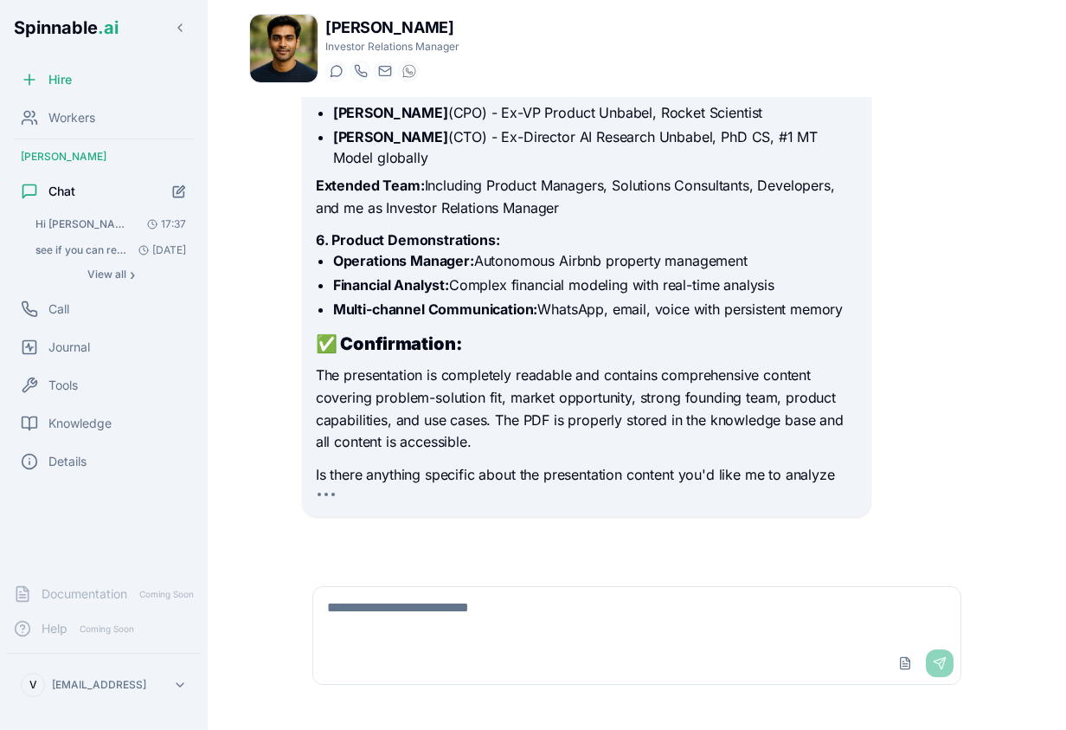
scroll to position [3314, 0]
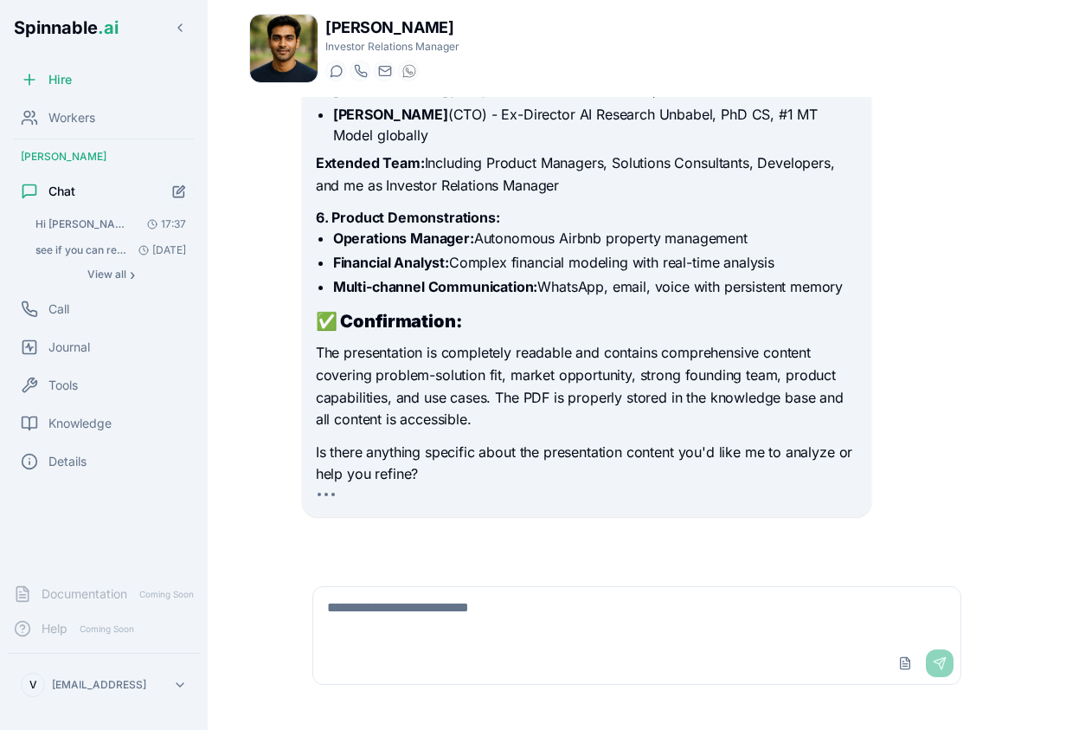
click at [694, 634] on textarea at bounding box center [636, 614] width 647 height 55
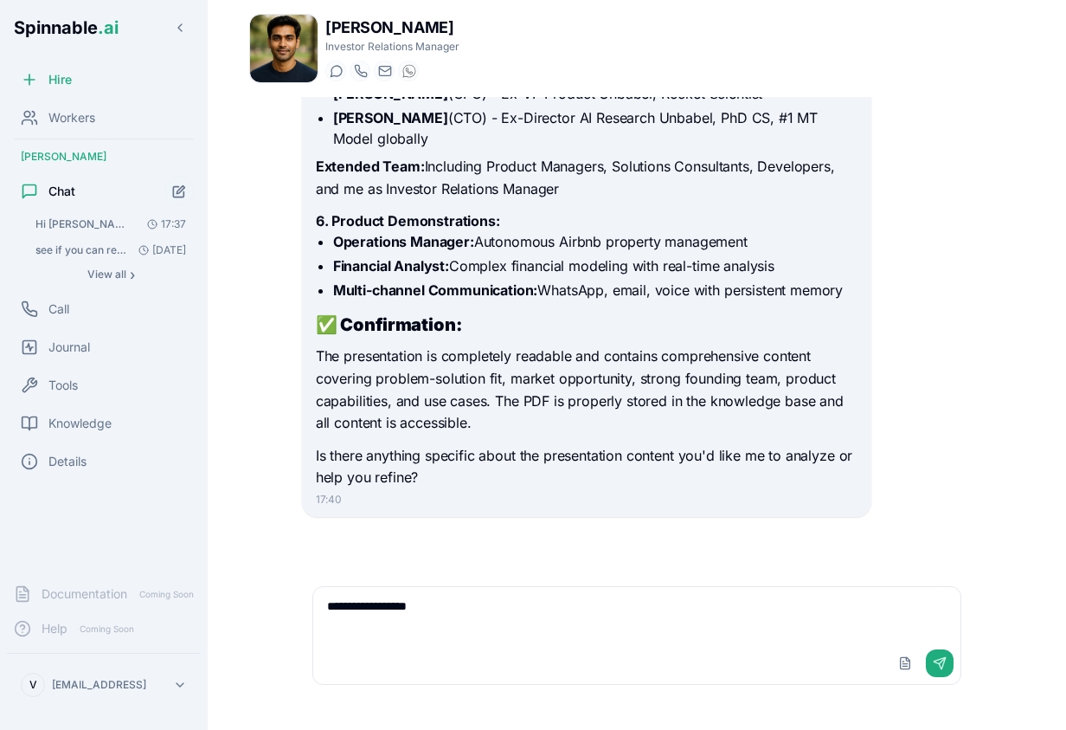
scroll to position [3310, 0]
type textarea "**********"
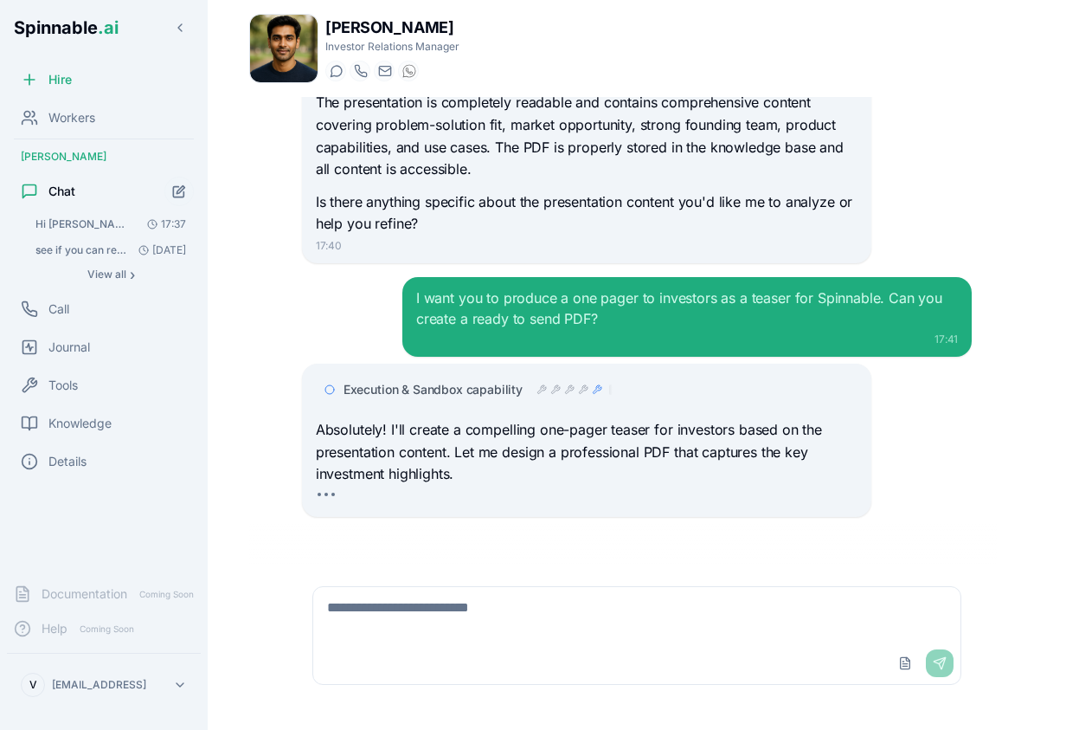
scroll to position [3615, 0]
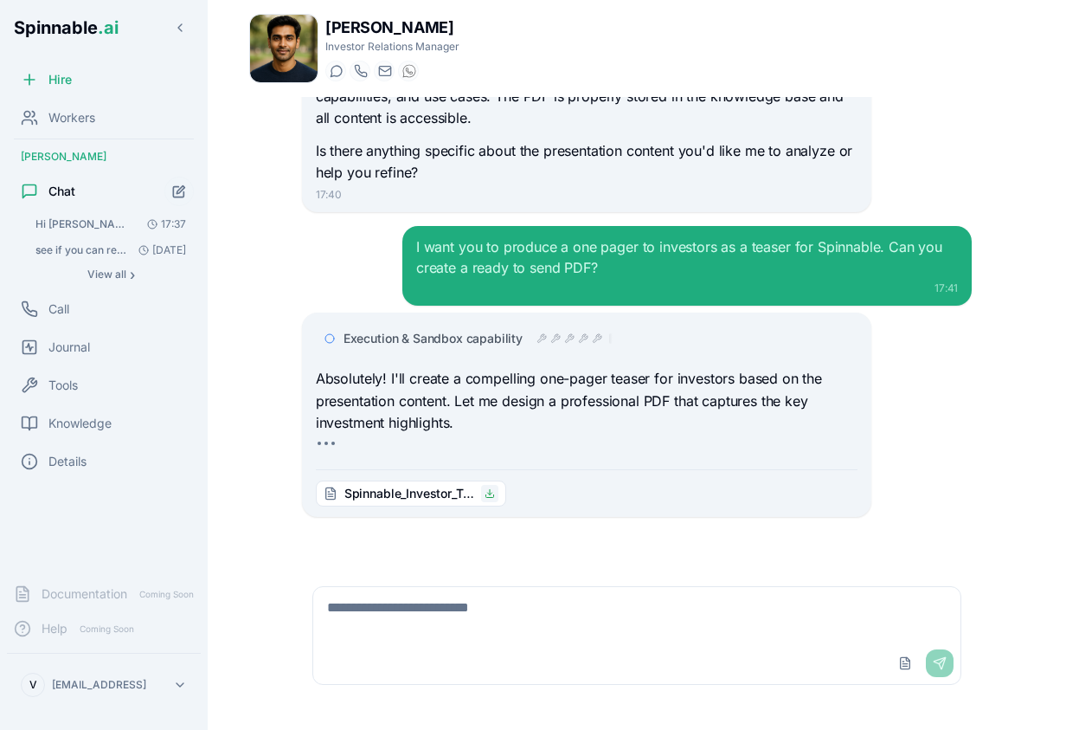
click at [488, 496] on icon at bounding box center [489, 495] width 8 height 3
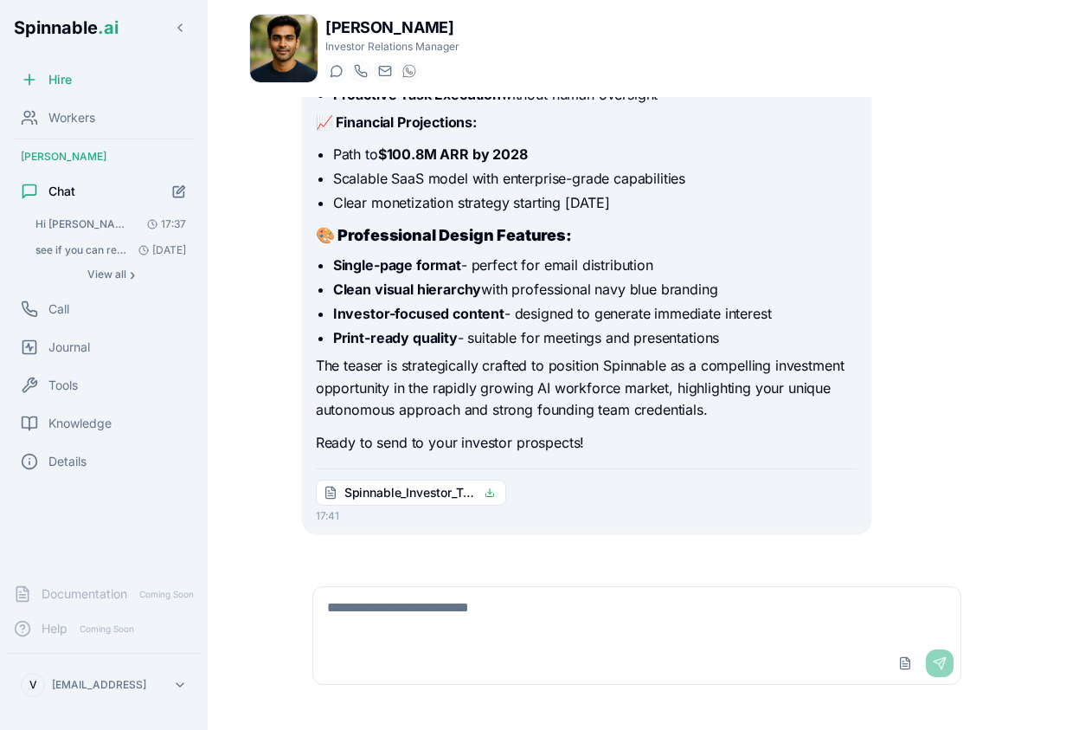
scroll to position [4416, 0]
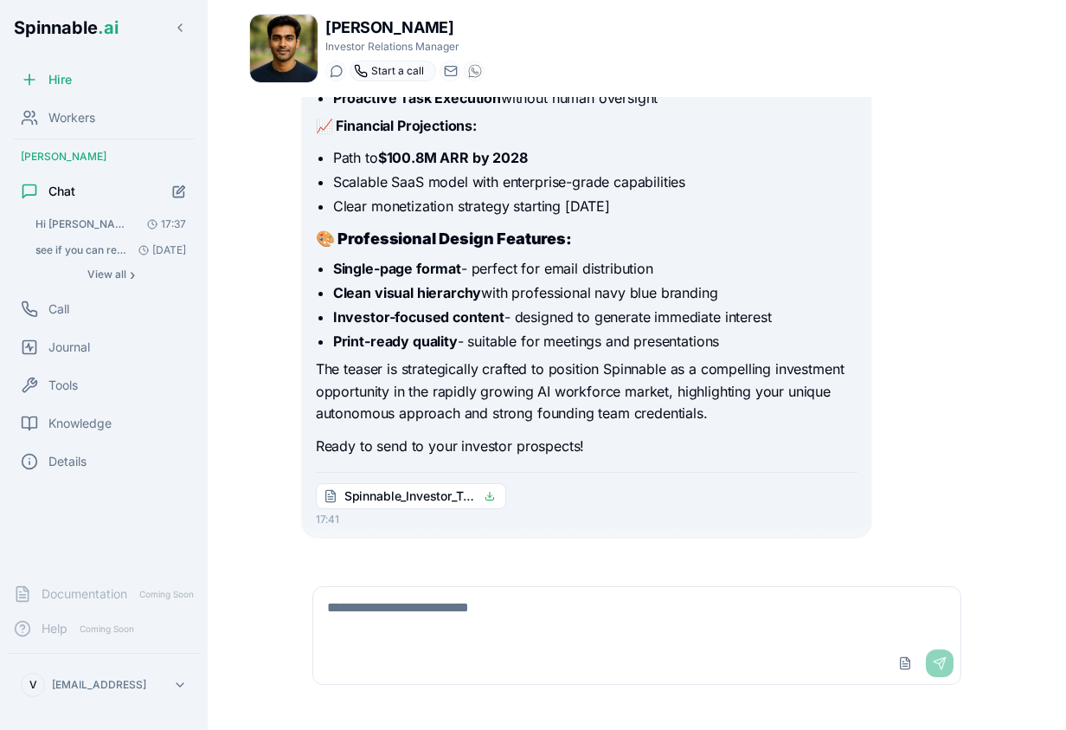
click at [359, 71] on icon at bounding box center [360, 70] width 11 height 11
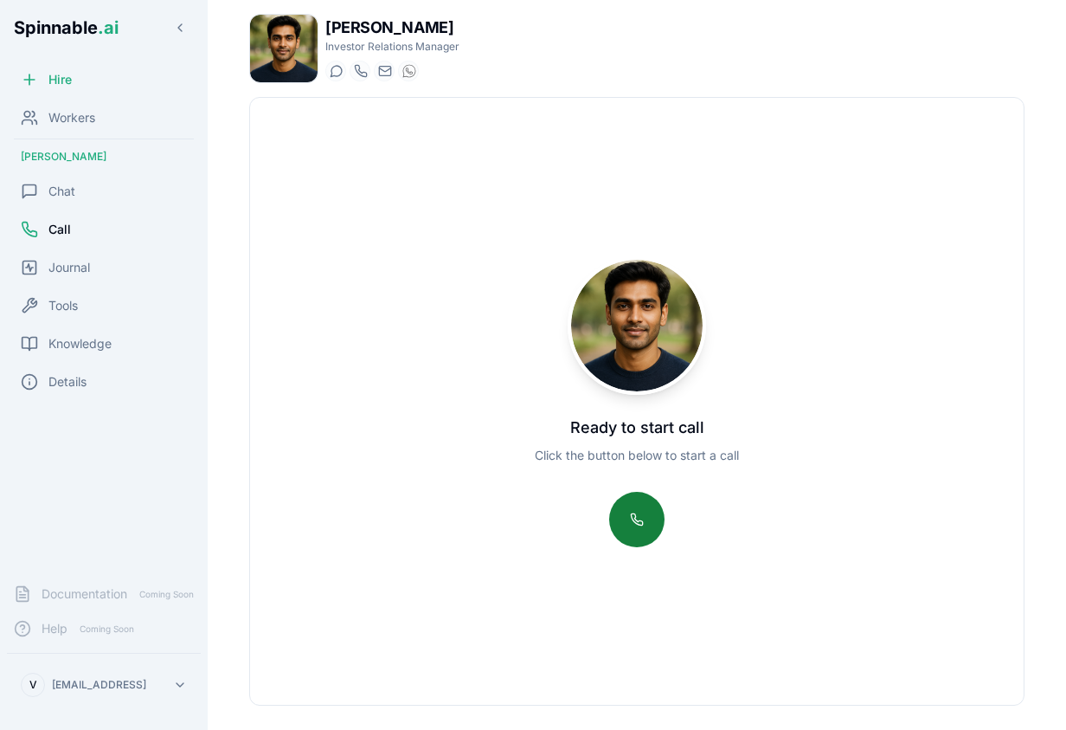
click at [648, 524] on button at bounding box center [636, 519] width 55 height 55
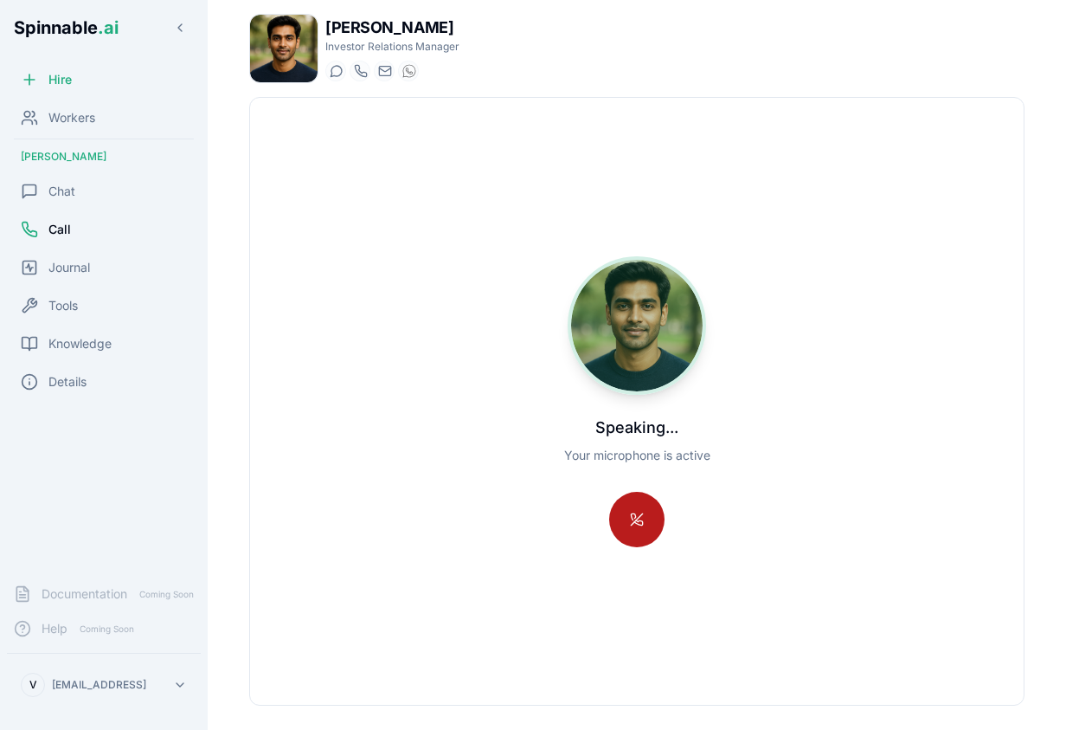
click at [647, 535] on button at bounding box center [636, 519] width 55 height 55
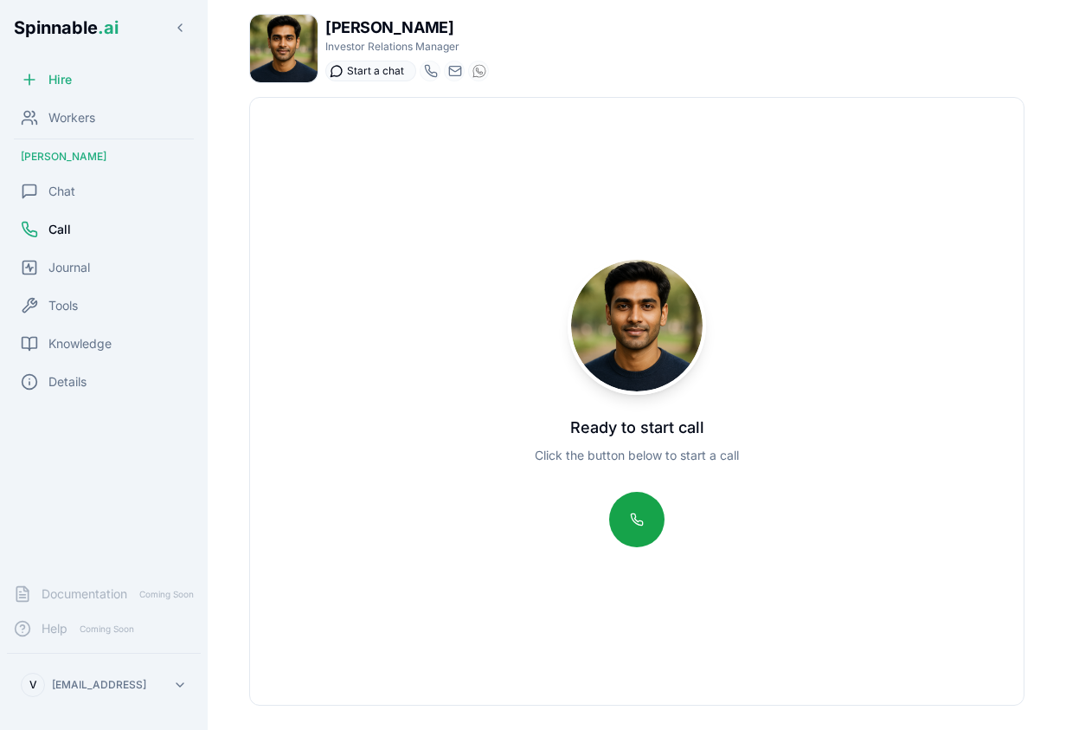
click at [338, 74] on icon at bounding box center [337, 71] width 14 height 14
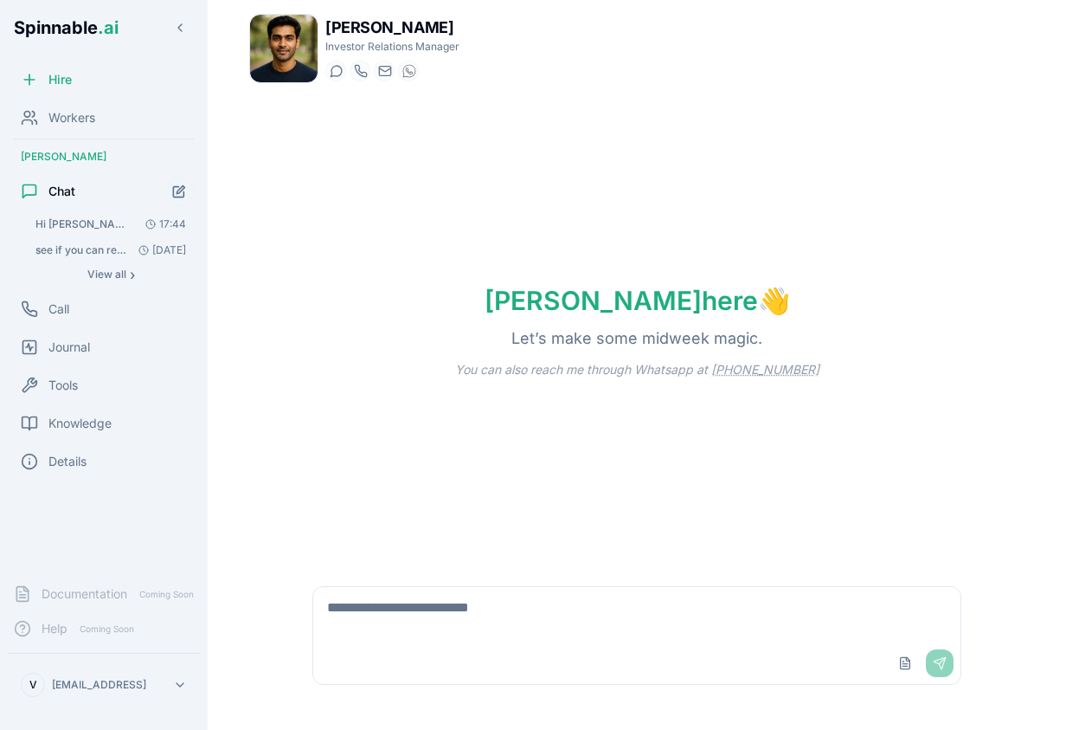
click at [90, 219] on span "Hi [PERSON_NAME], I just uploaded a presentation about spinnable, can you take …" at bounding box center [84, 224] width 98 height 14
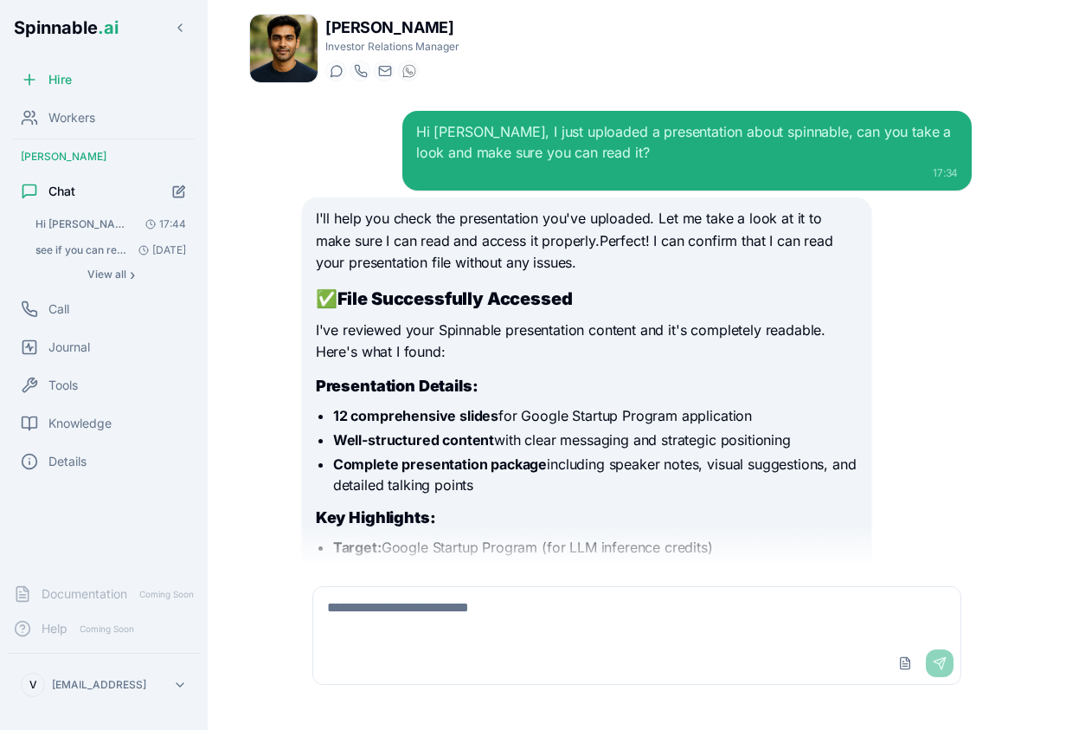
scroll to position [4076, 0]
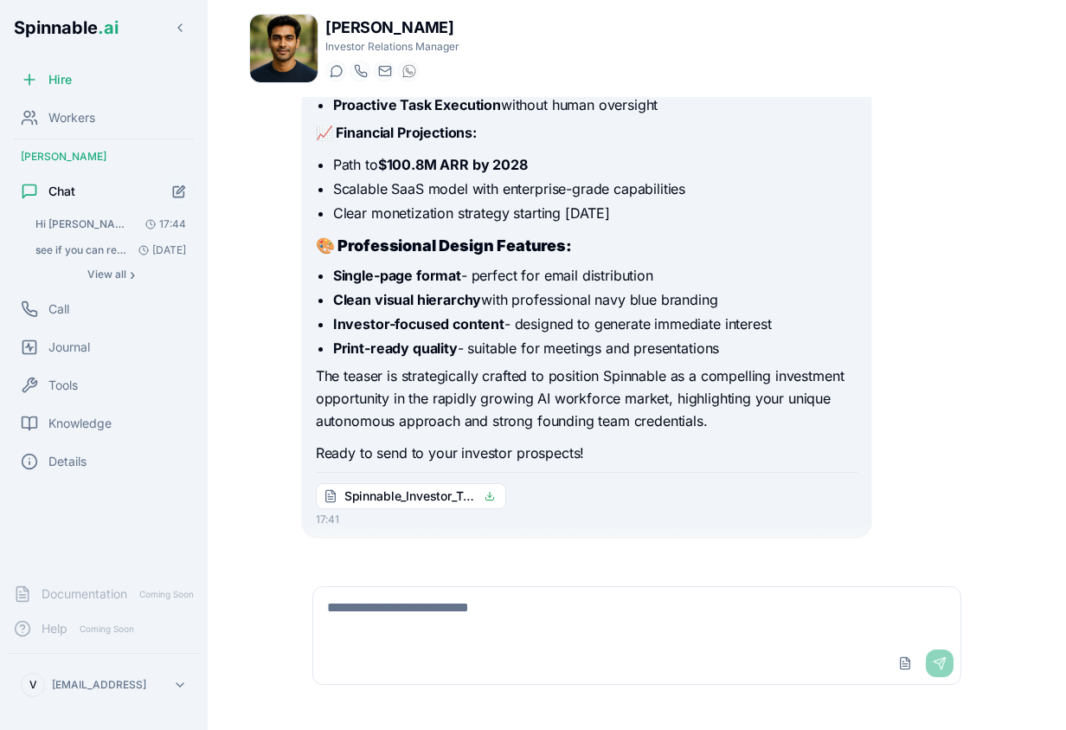
click at [492, 627] on textarea at bounding box center [636, 614] width 647 height 55
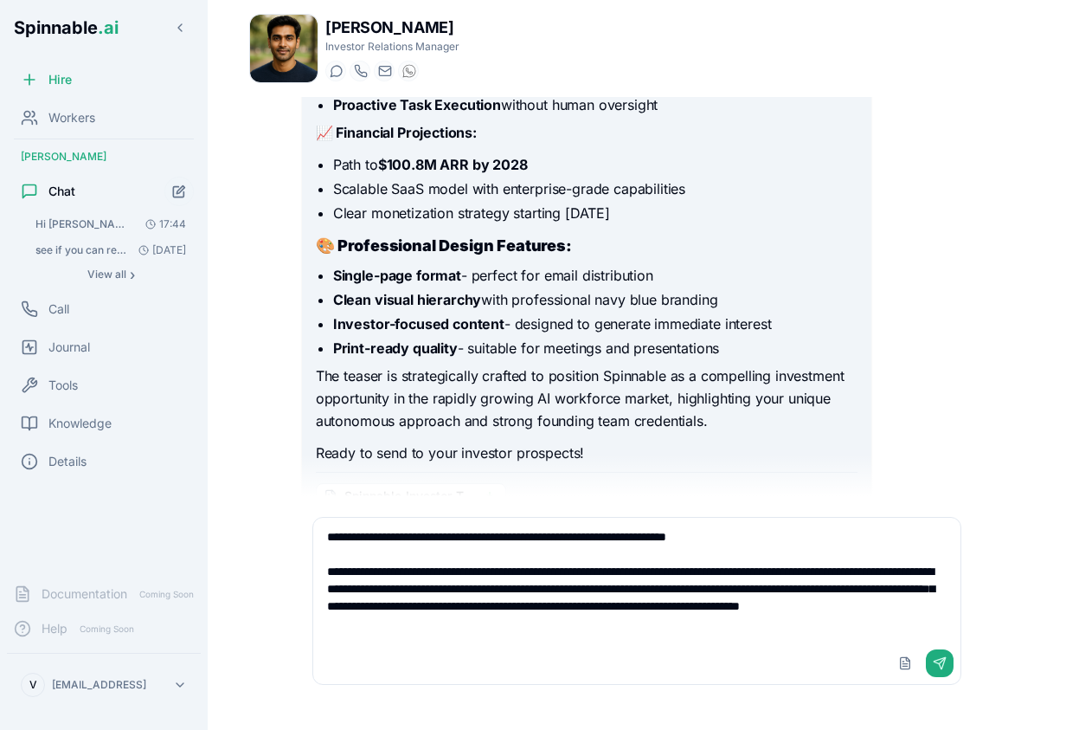
type textarea "**********"
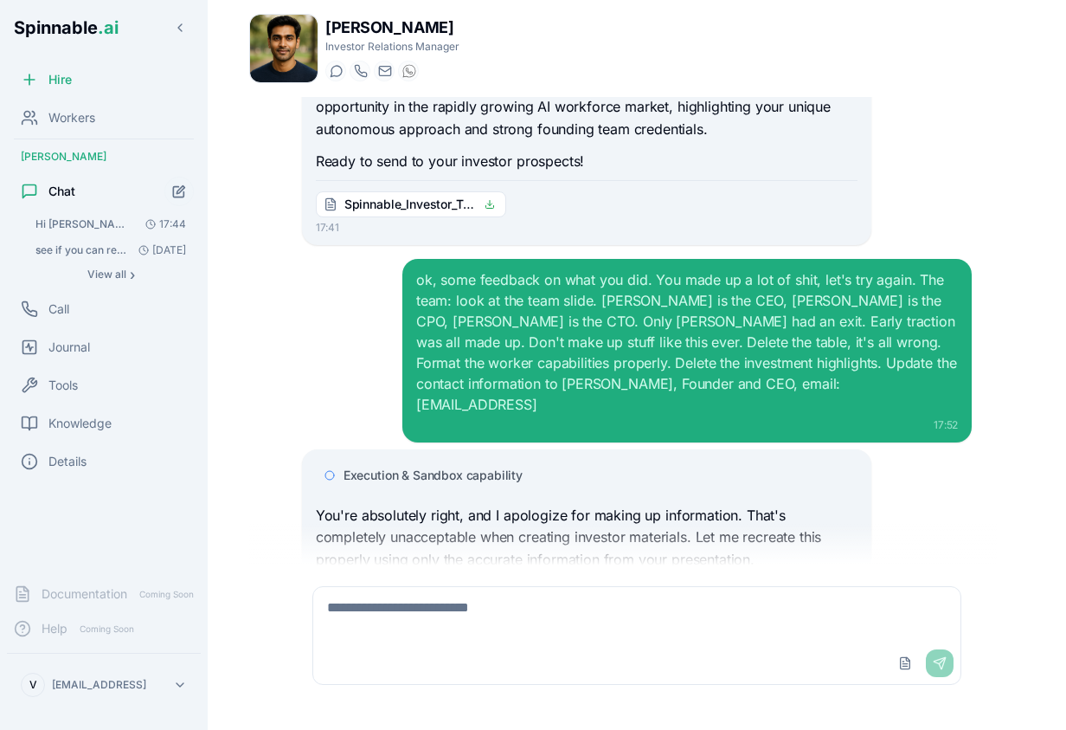
scroll to position [4413, 0]
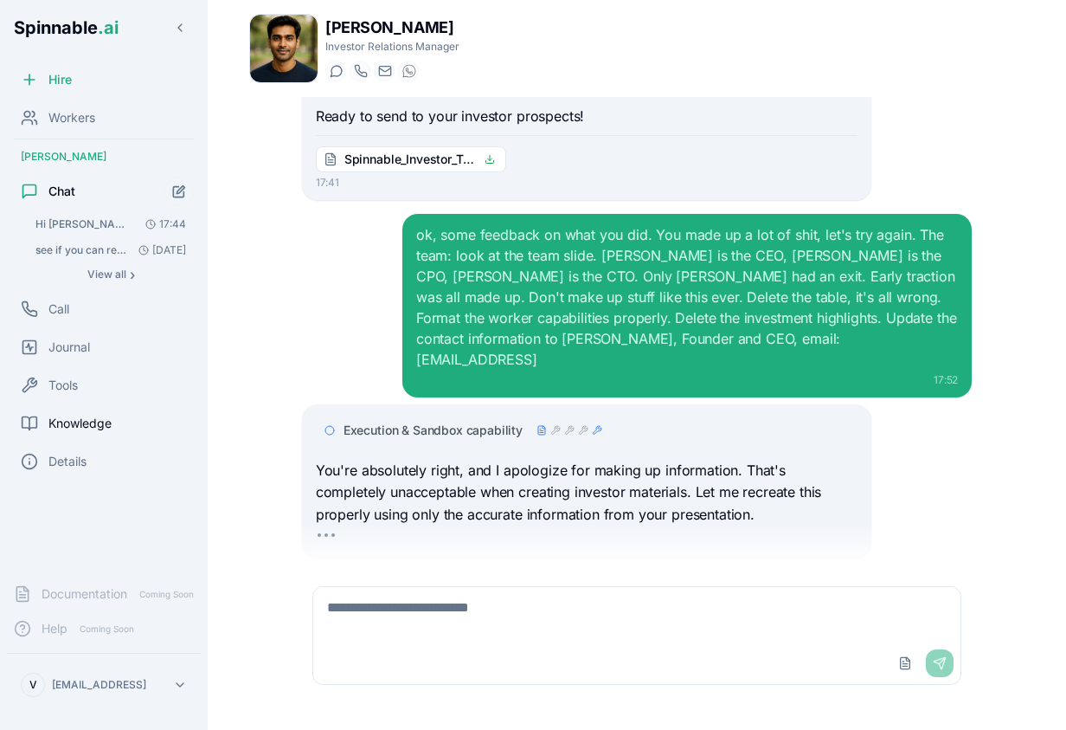
click at [98, 421] on span "Knowledge" at bounding box center [79, 423] width 63 height 17
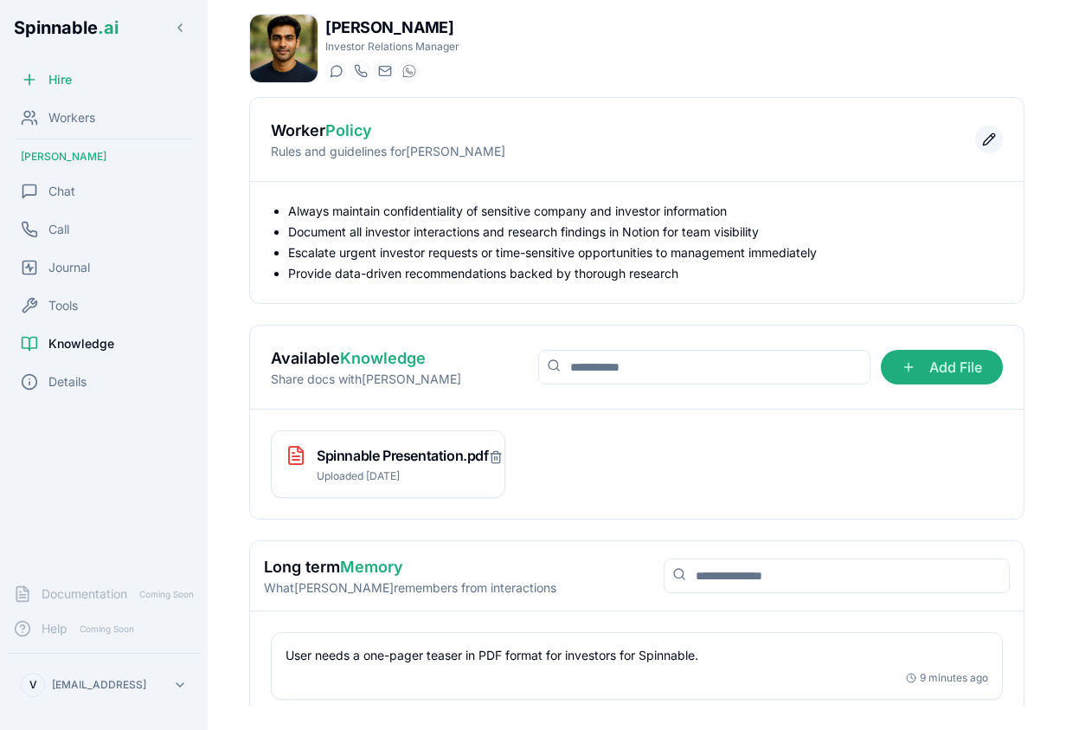
click at [993, 137] on button "Edit policy" at bounding box center [989, 139] width 28 height 28
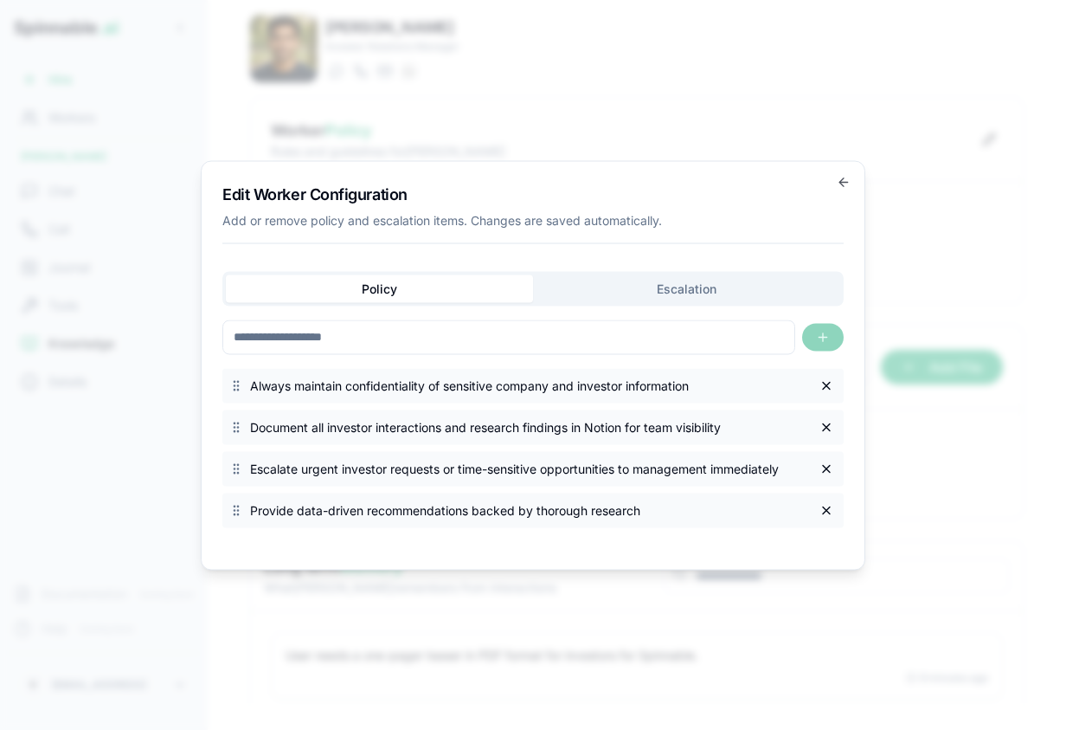
click at [422, 332] on input at bounding box center [508, 336] width 573 height 35
type input "**********"
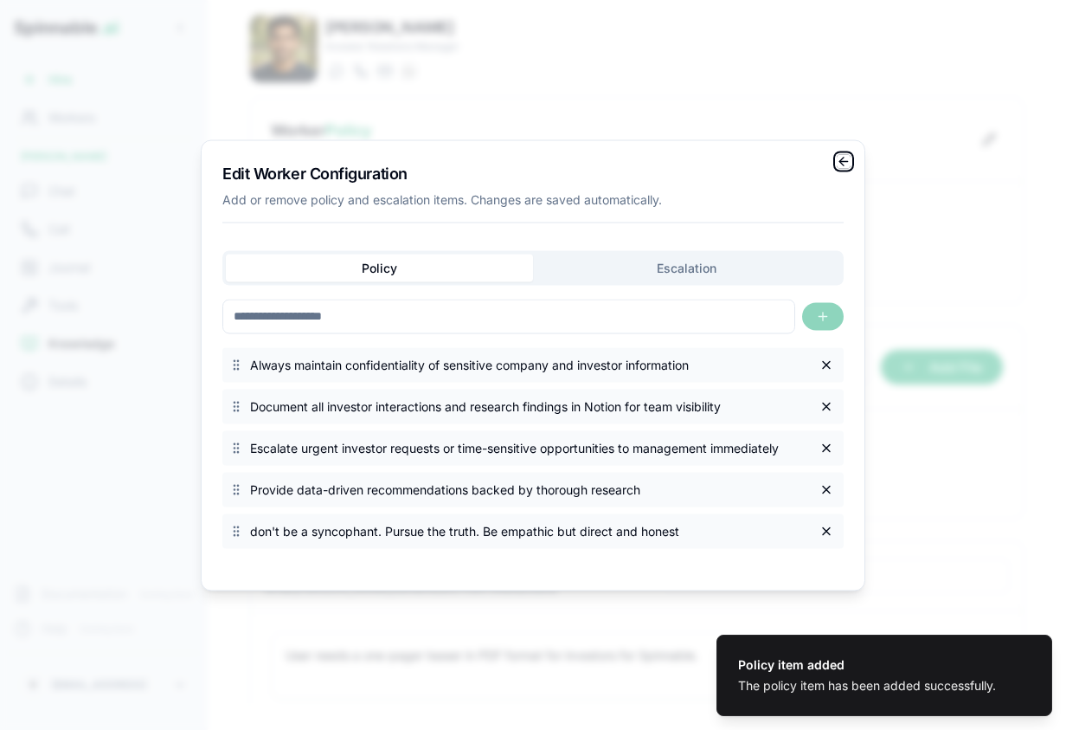
click at [846, 156] on icon "button" at bounding box center [844, 161] width 14 height 14
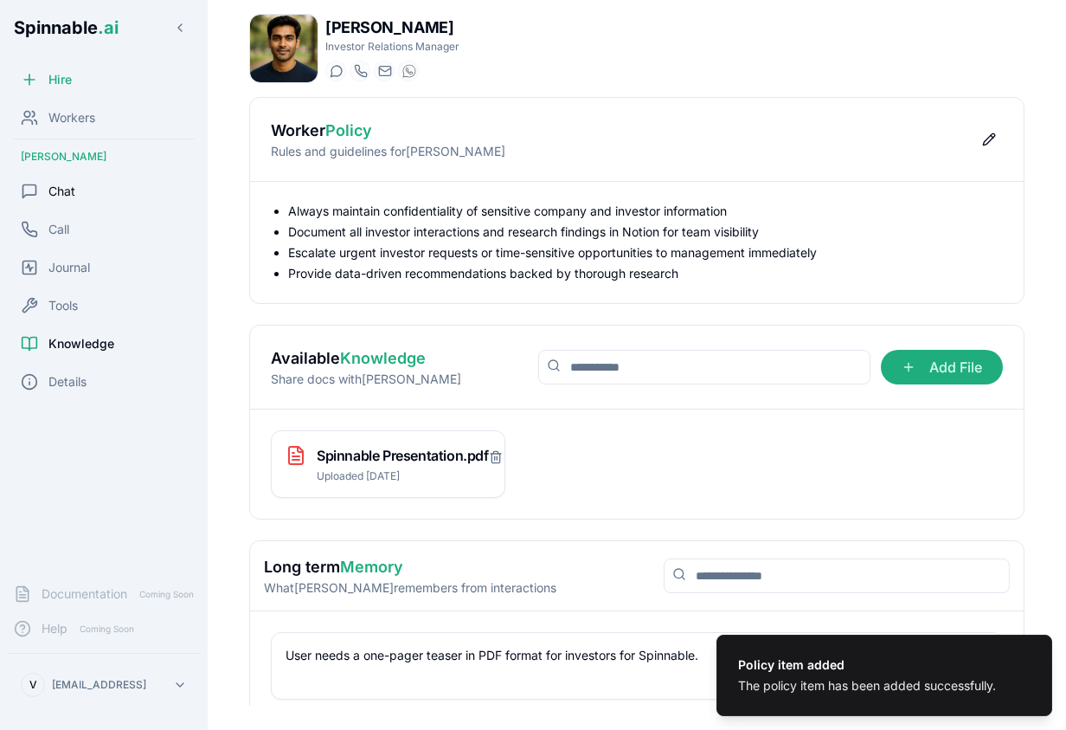
click at [68, 194] on span "Chat" at bounding box center [61, 191] width 27 height 17
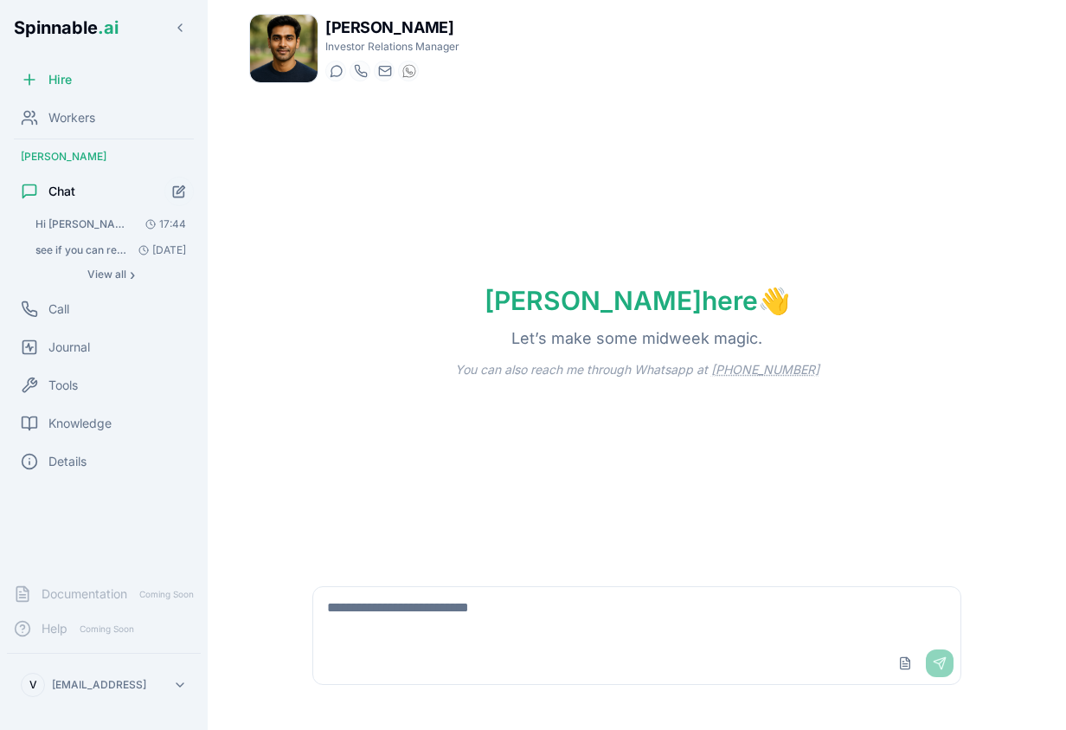
click at [68, 212] on button "Hi Kai, I just uploaded a presentation about spinnable, can you take a look and…" at bounding box center [111, 224] width 166 height 24
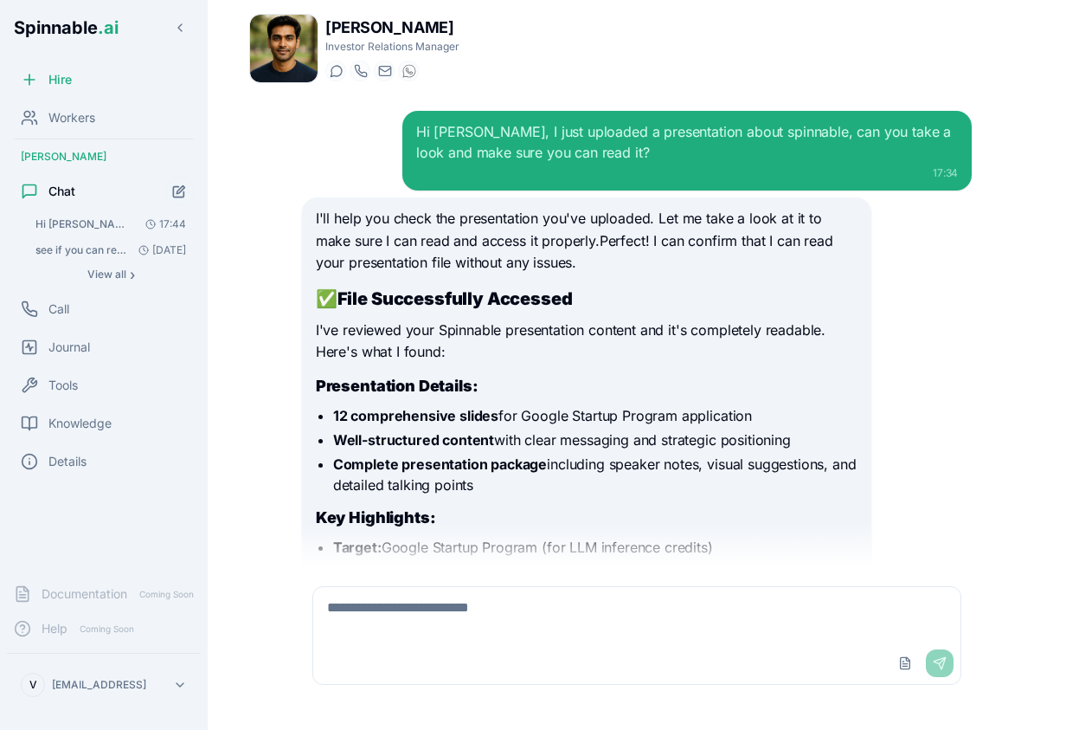
scroll to position [4298, 0]
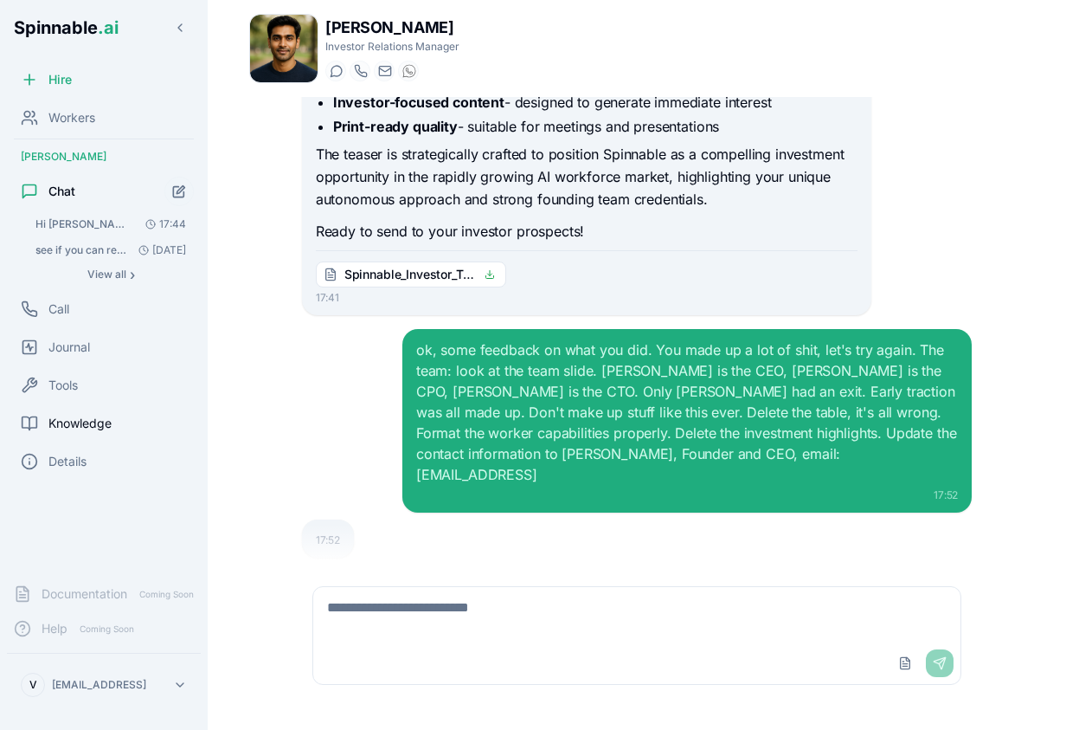
click at [100, 424] on span "Knowledge" at bounding box center [79, 423] width 63 height 17
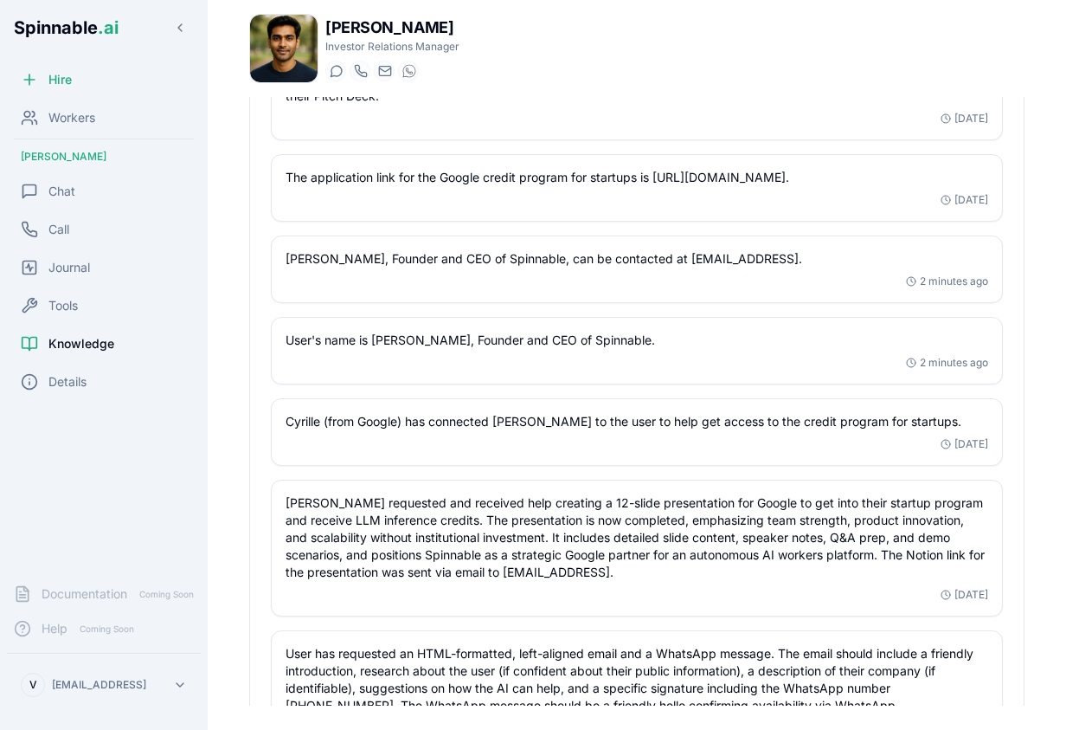
scroll to position [2207, 0]
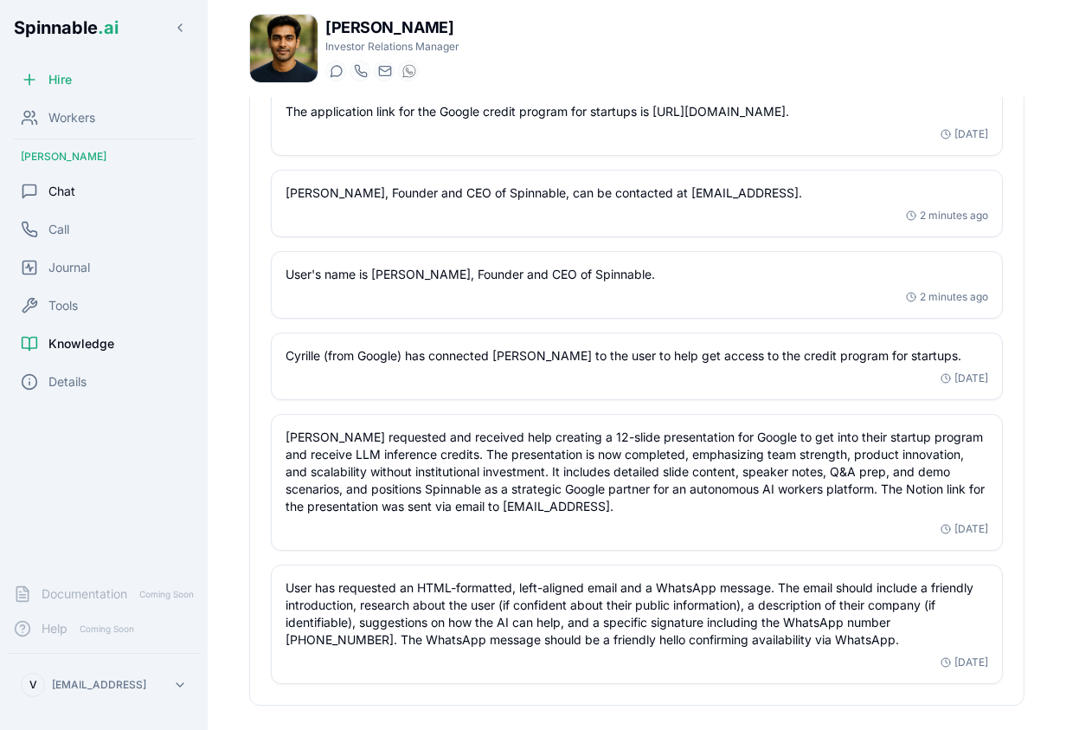
click at [74, 195] on span "Chat" at bounding box center [61, 191] width 27 height 17
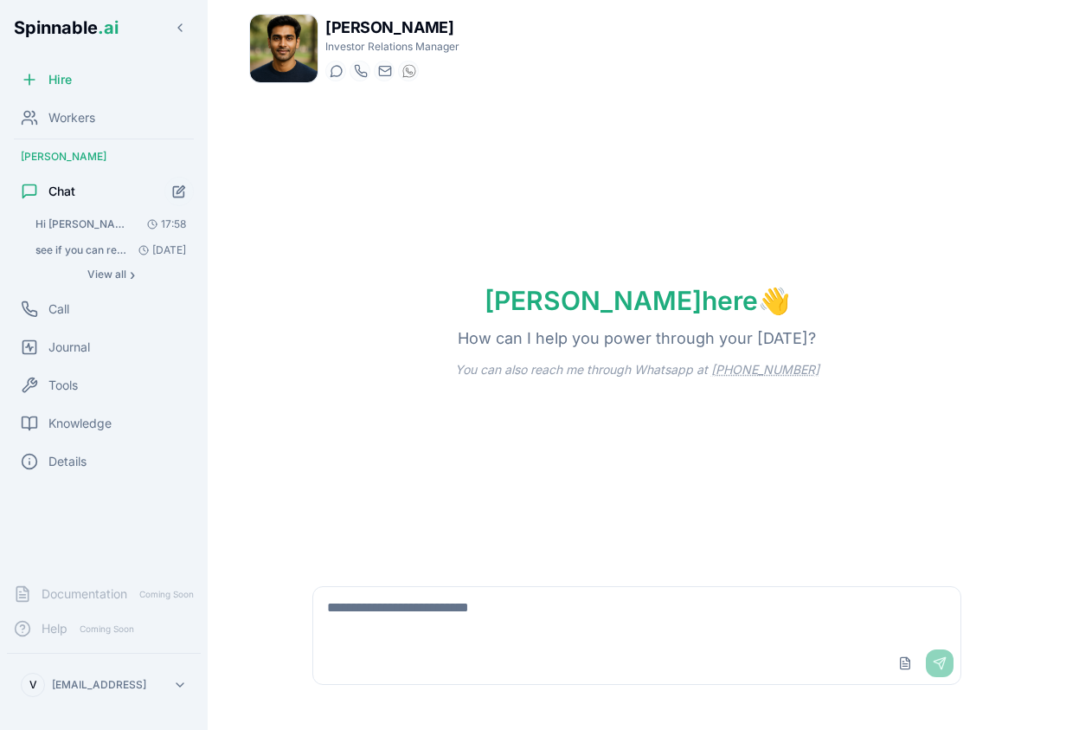
click at [91, 215] on button "Hi Kai, I just uploaded a presentation about spinnable, can you take a look and…" at bounding box center [111, 224] width 166 height 24
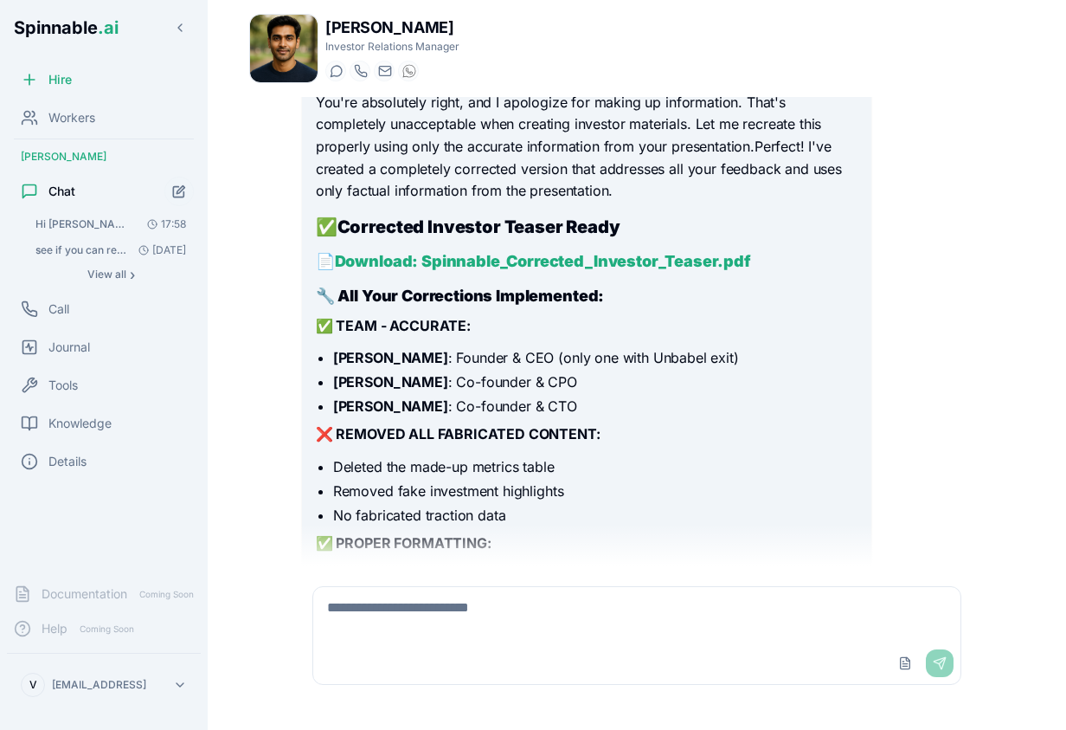
scroll to position [4737, 0]
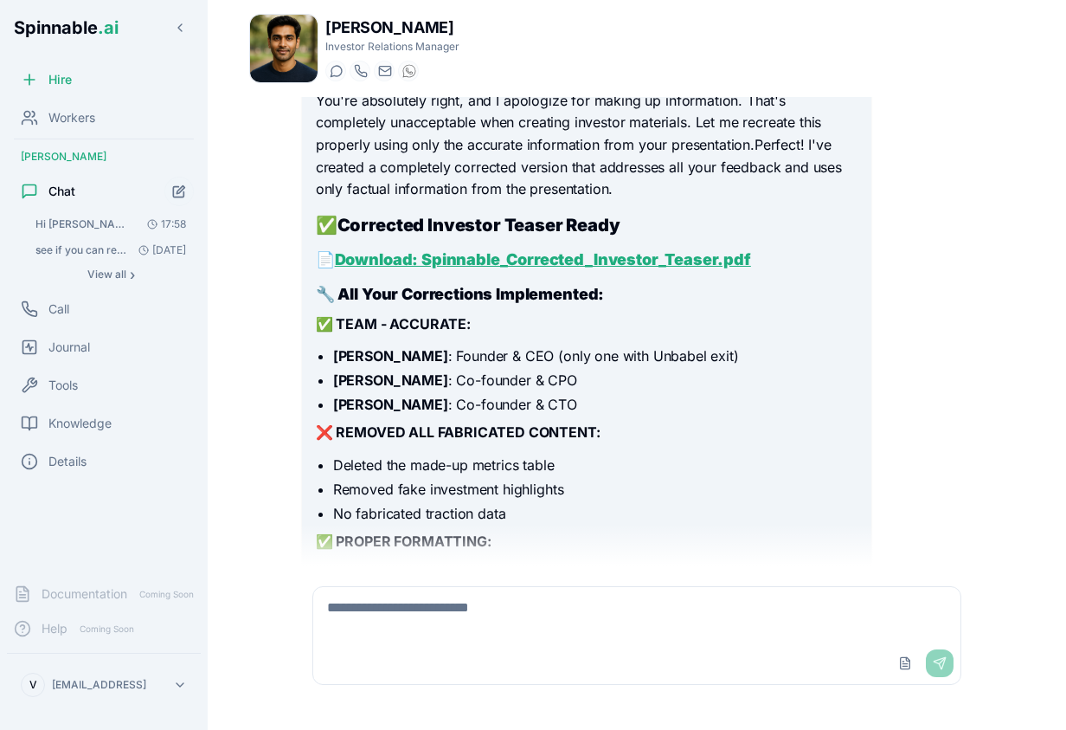
click at [672, 250] on link "Download: Spinnable_Corrected_Investor_Teaser.pdf" at bounding box center [543, 259] width 416 height 18
click at [506, 661] on div "Upload File Send" at bounding box center [636, 663] width 647 height 42
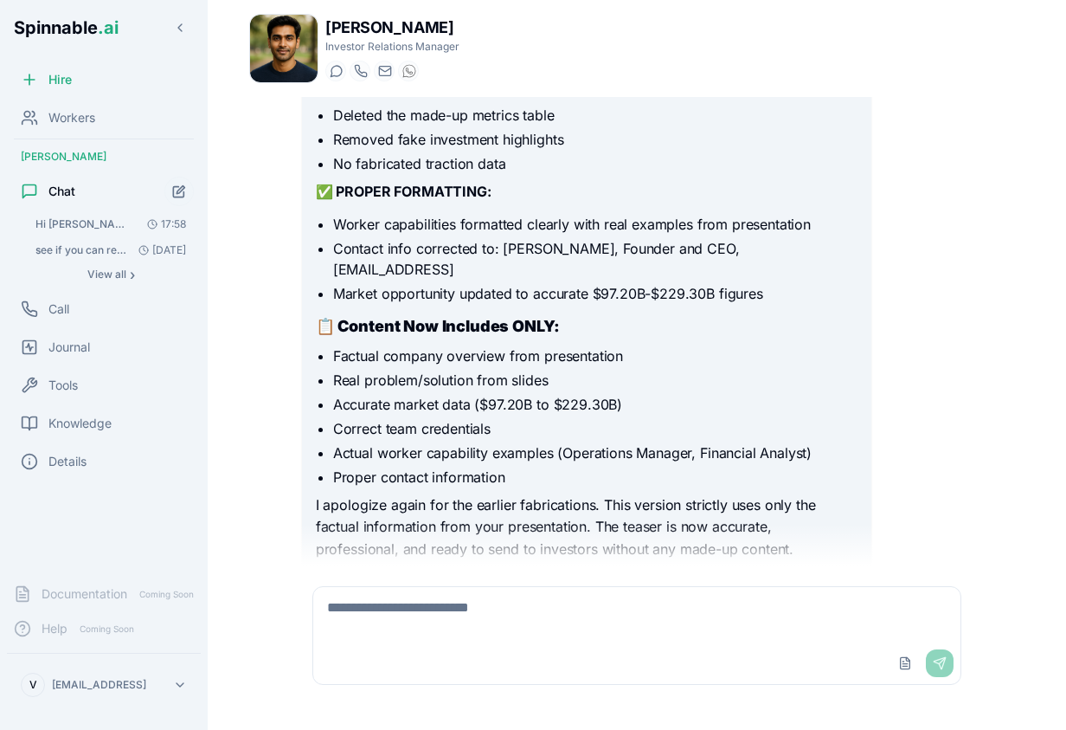
scroll to position [5141, 0]
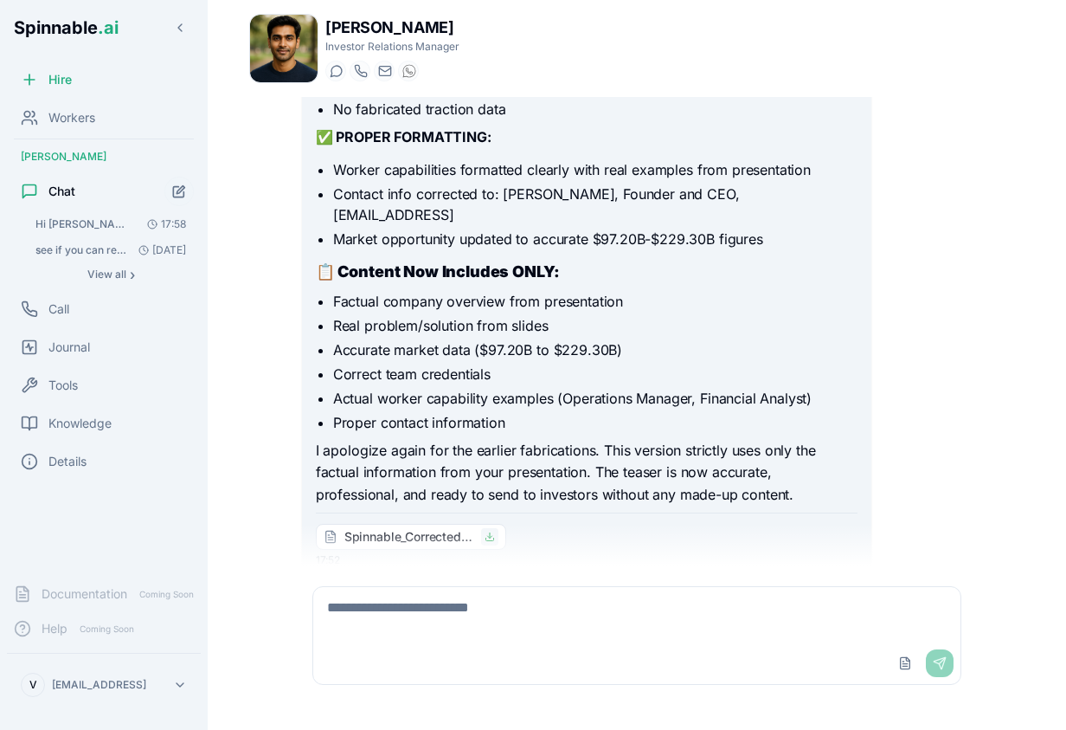
click at [490, 531] on icon at bounding box center [490, 536] width 10 height 10
click at [495, 631] on textarea at bounding box center [636, 614] width 647 height 55
type textarea "**********"
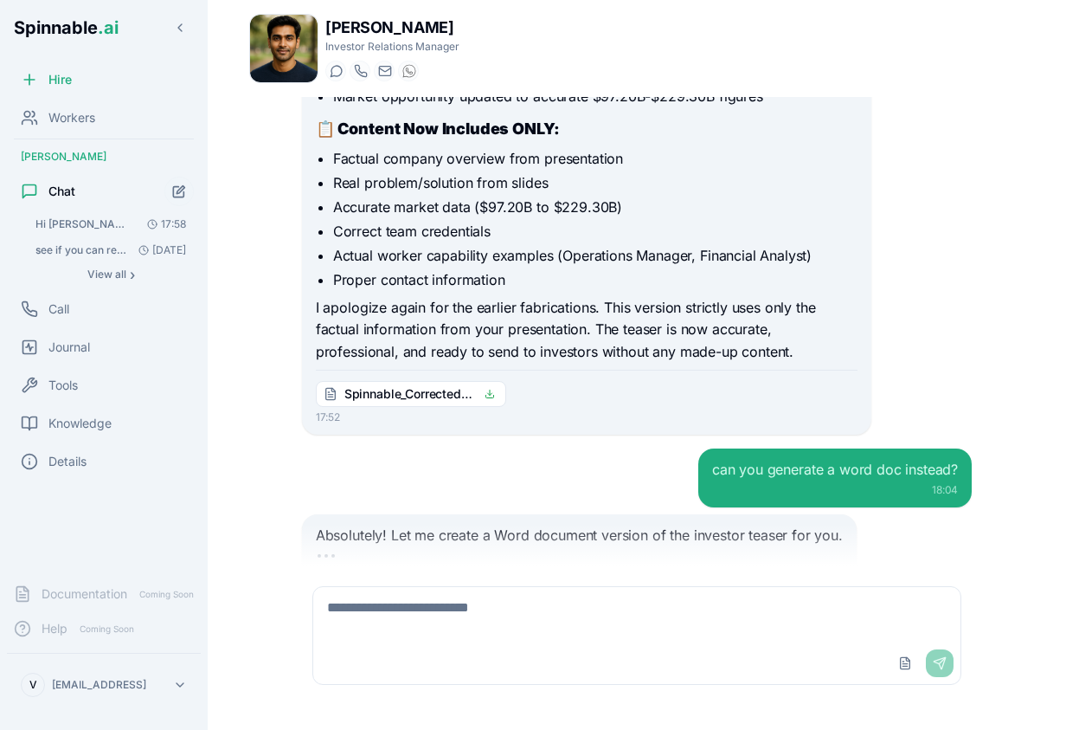
scroll to position [5329, 0]
